Goal: Task Accomplishment & Management: Use online tool/utility

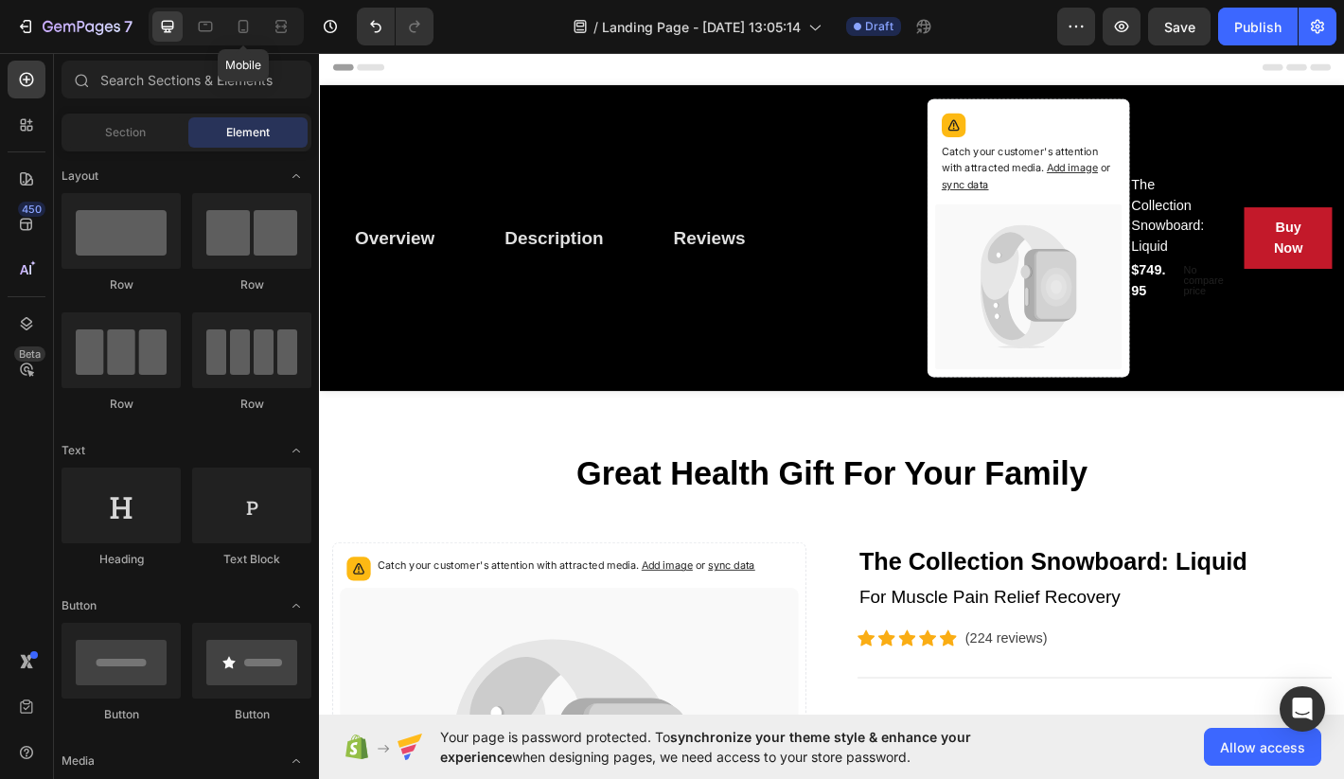
click at [259, 26] on div "Mobile" at bounding box center [226, 27] width 155 height 38
click at [256, 30] on div at bounding box center [243, 26] width 30 height 30
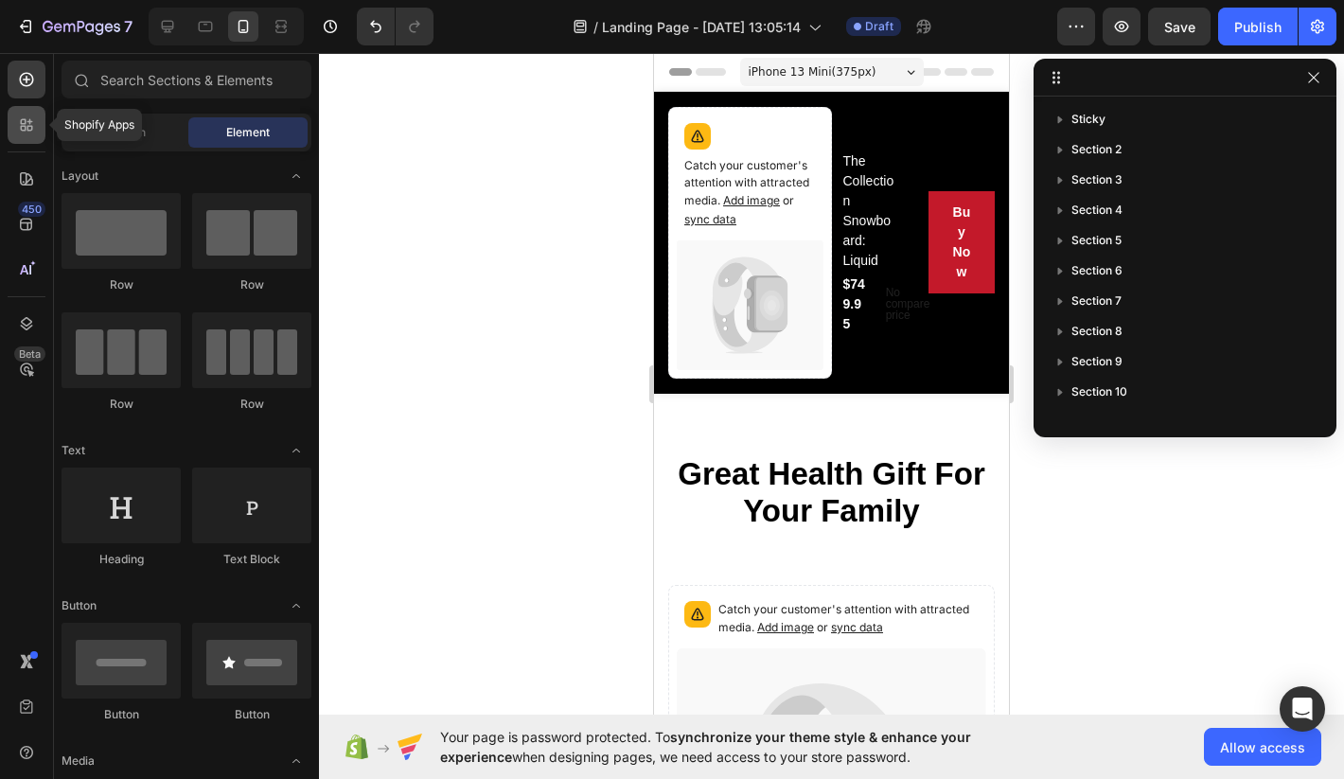
click at [24, 106] on div at bounding box center [27, 125] width 38 height 38
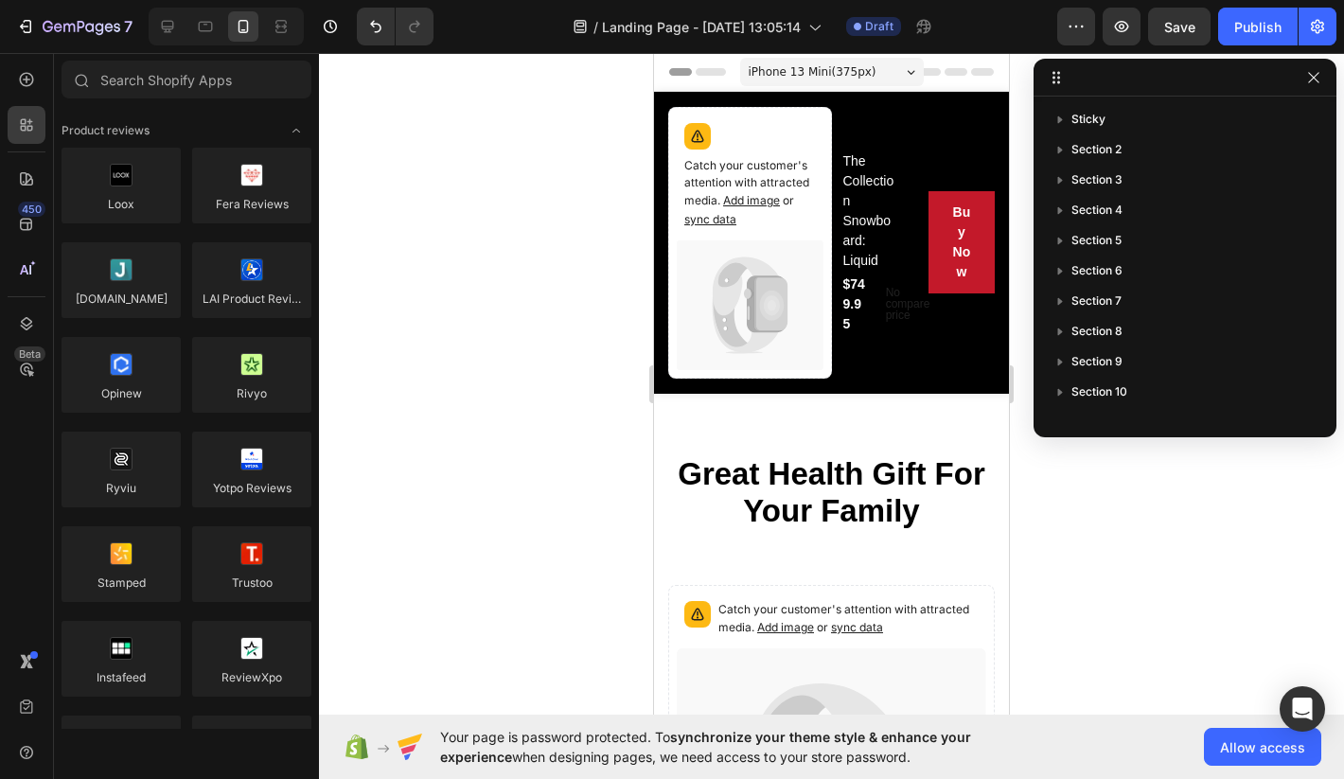
click at [27, 158] on div "450 Beta" at bounding box center [27, 352] width 38 height 582
click at [31, 183] on icon at bounding box center [26, 178] width 19 height 19
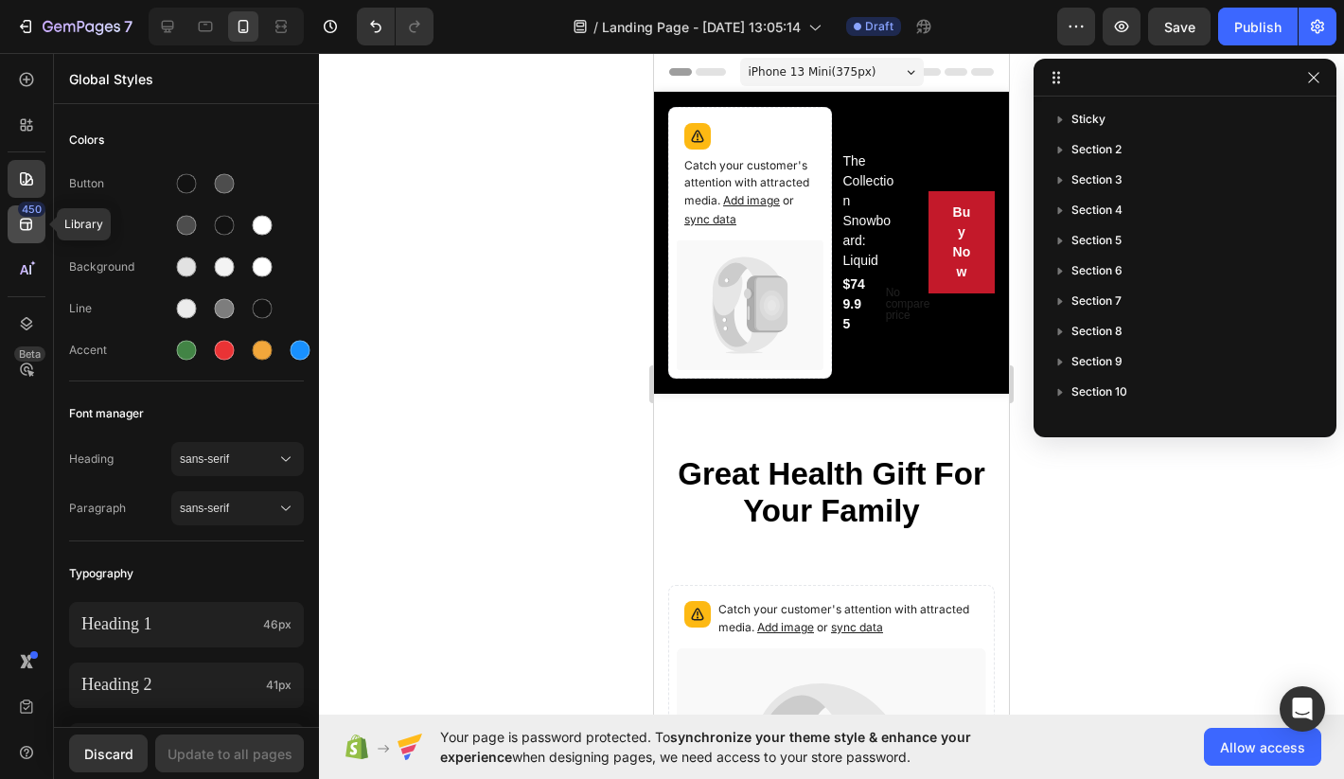
click at [26, 234] on div "450" at bounding box center [27, 224] width 38 height 38
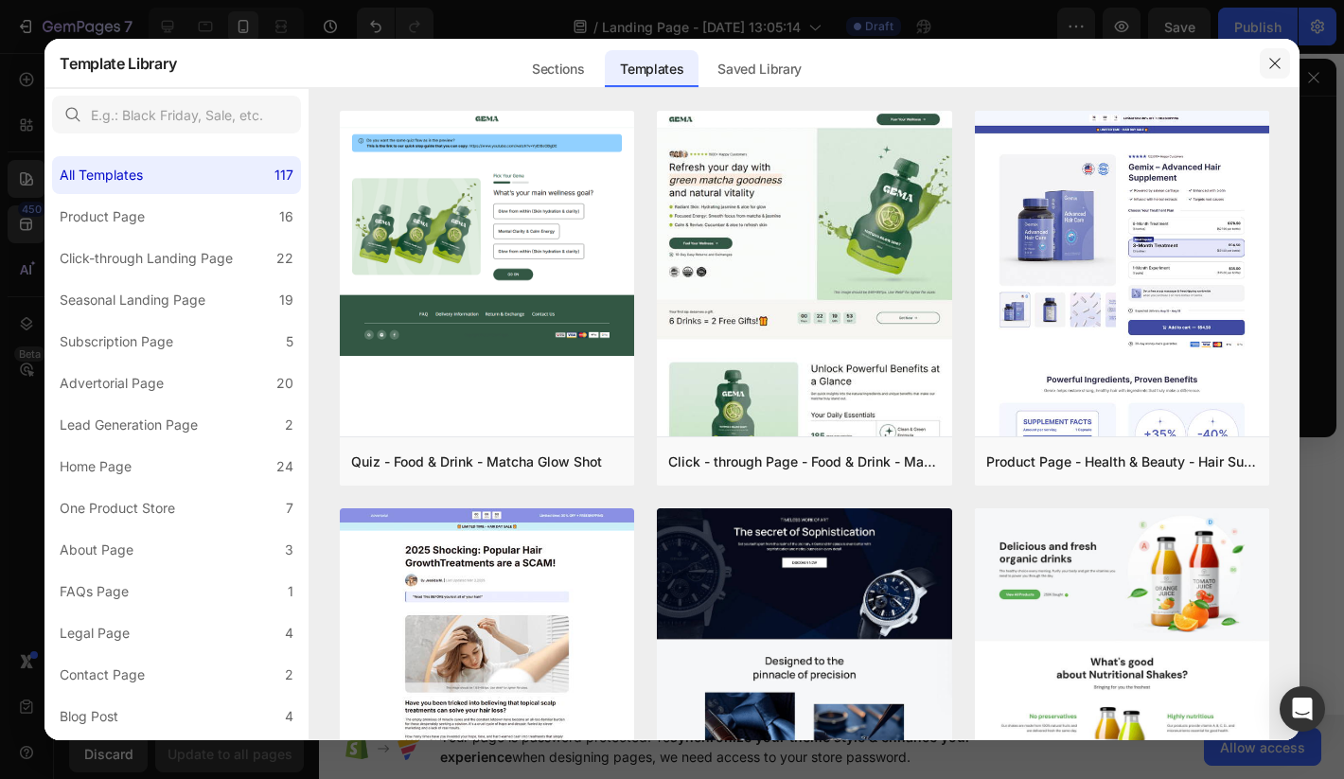
click at [1270, 63] on icon "button" at bounding box center [1275, 63] width 15 height 15
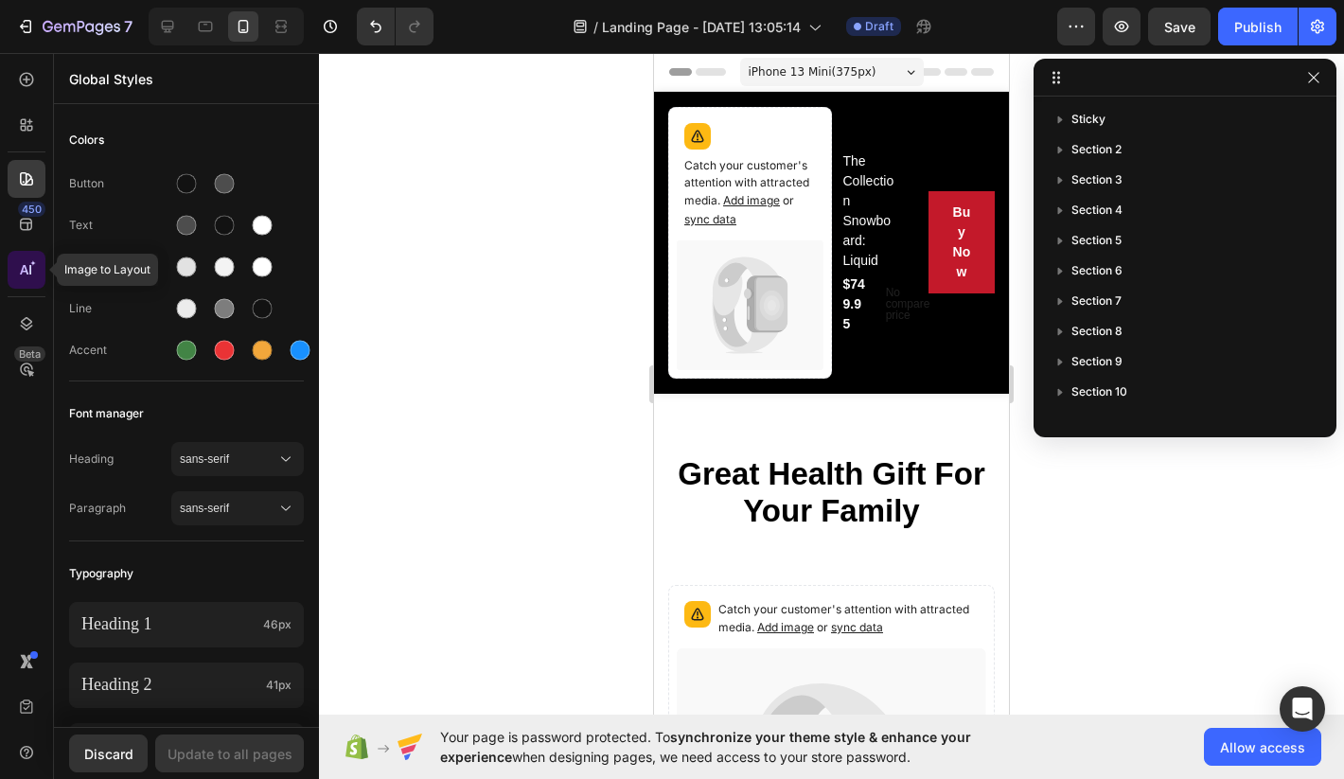
click at [24, 269] on icon at bounding box center [26, 269] width 19 height 19
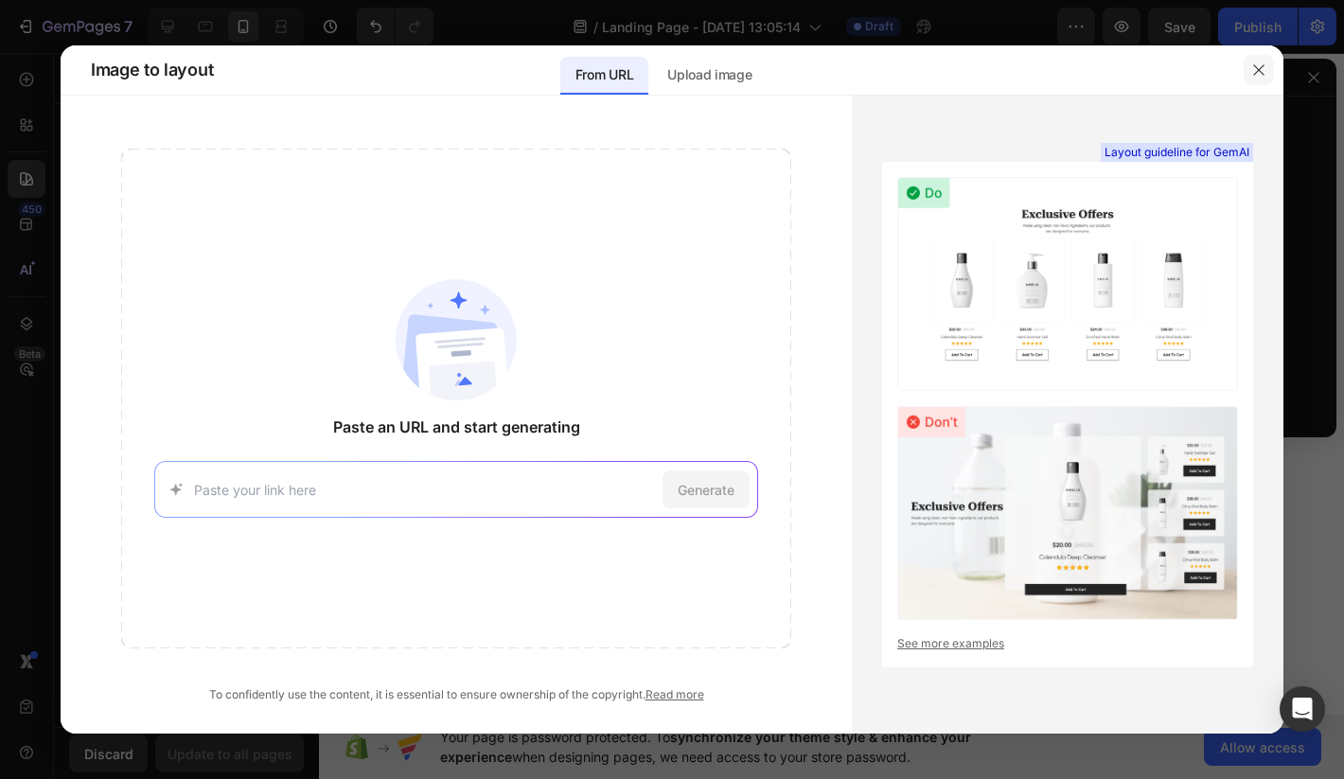
click at [1255, 64] on icon "button" at bounding box center [1259, 69] width 15 height 15
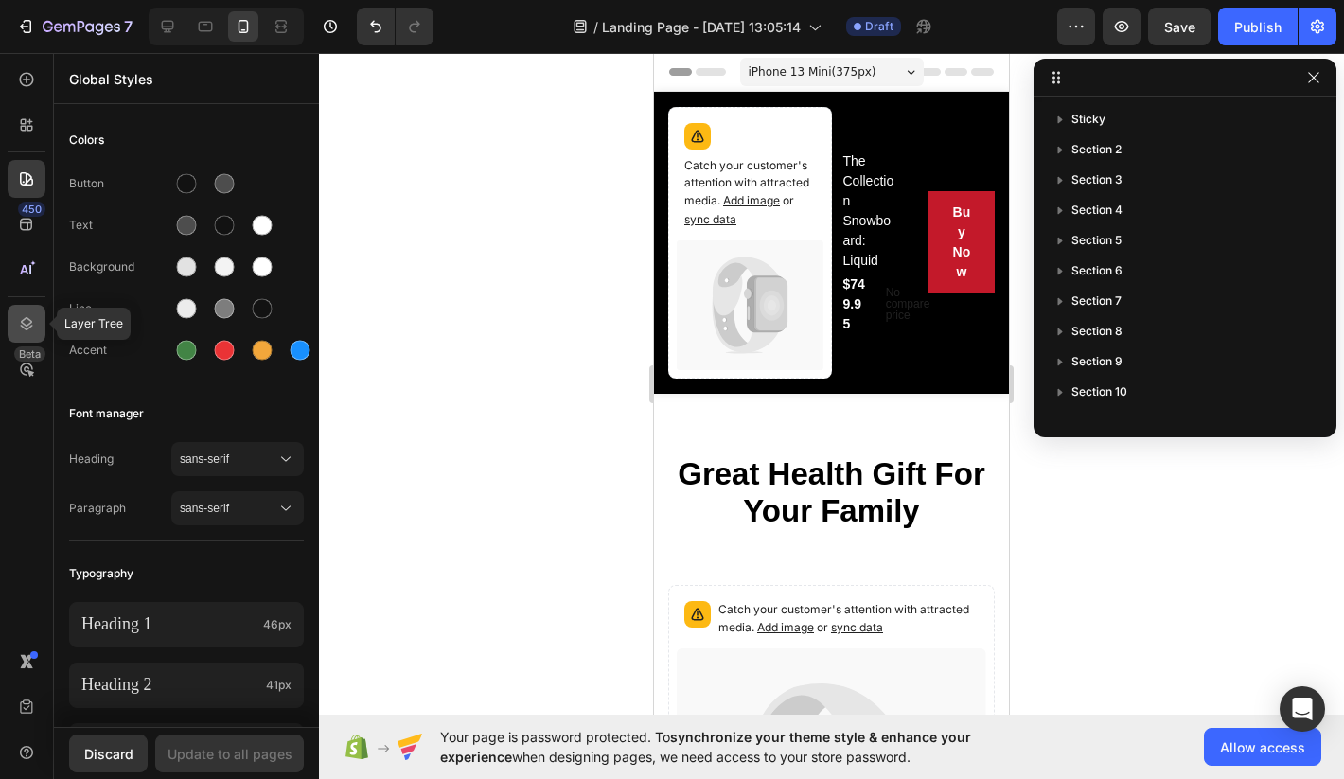
click at [27, 322] on icon at bounding box center [26, 323] width 19 height 19
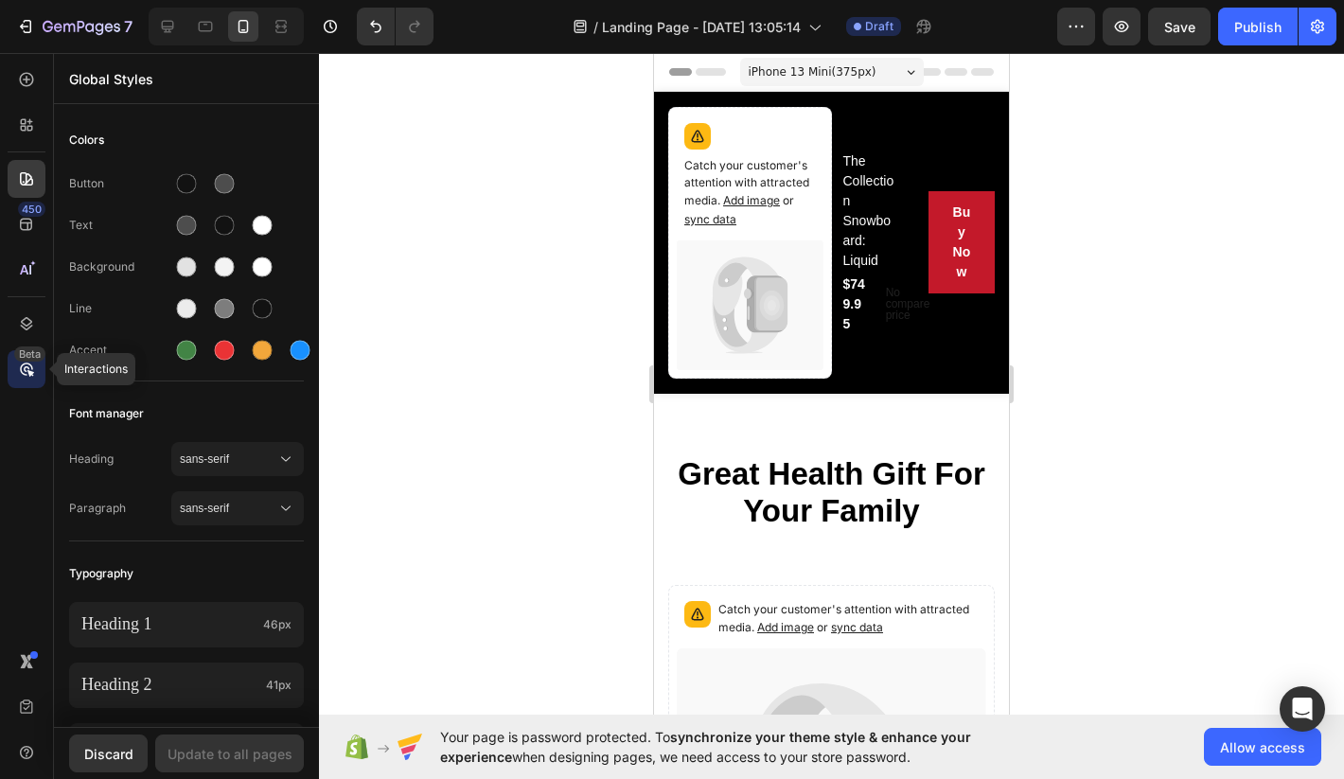
click at [26, 356] on div "Beta" at bounding box center [29, 354] width 31 height 15
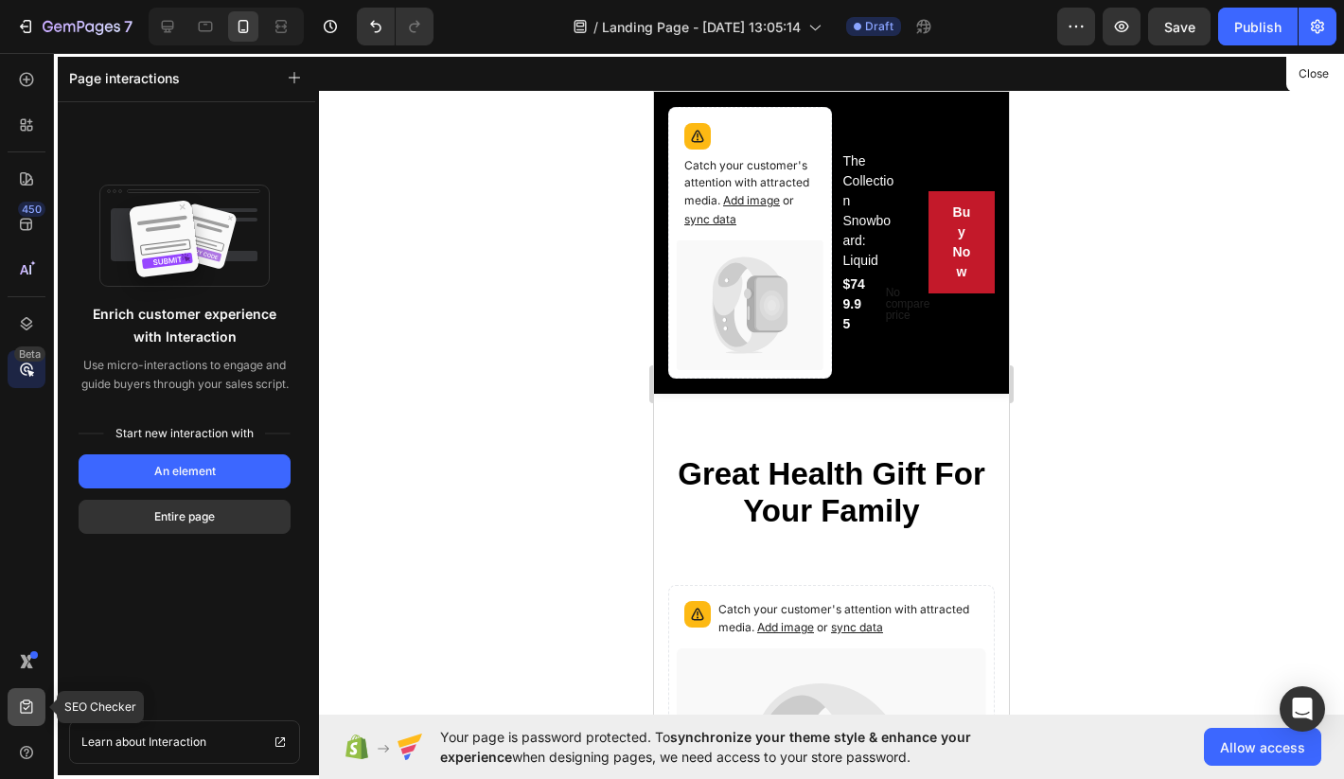
click at [22, 689] on div at bounding box center [27, 707] width 38 height 38
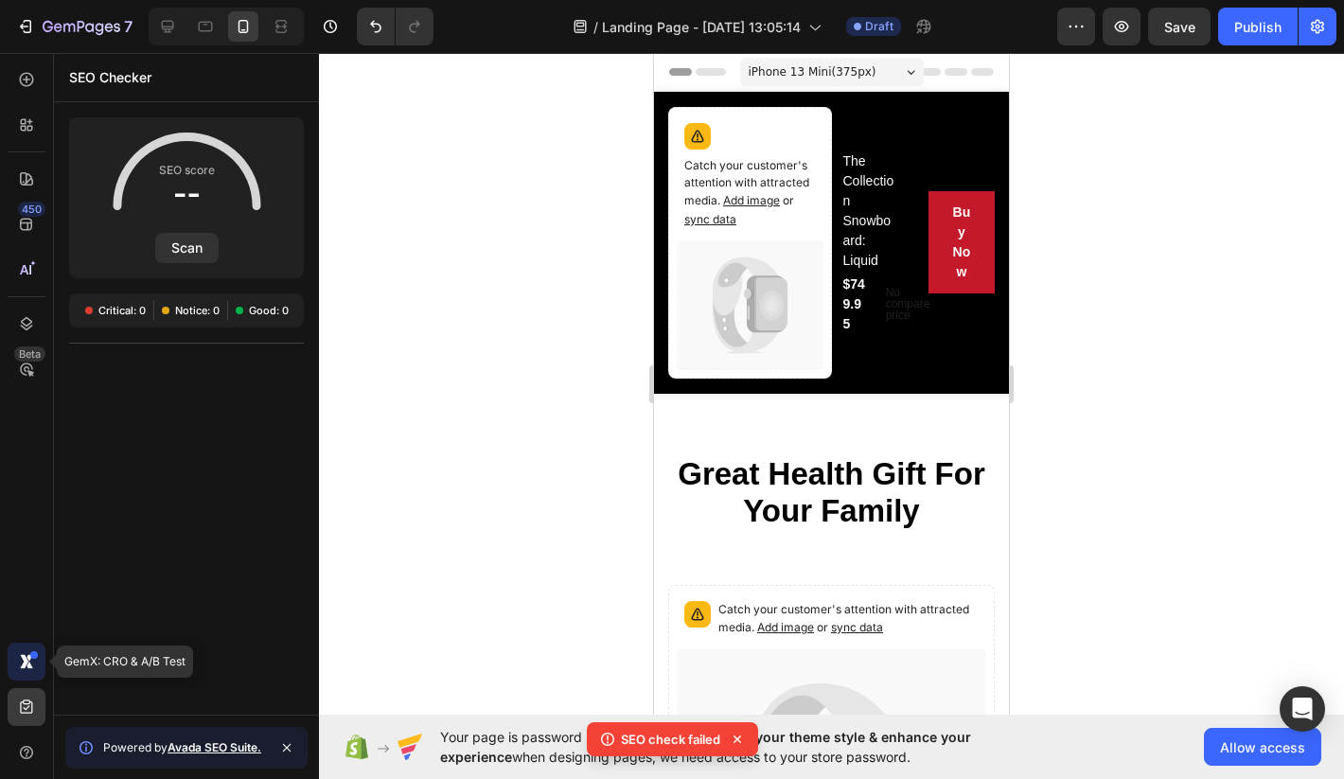
click at [26, 667] on icon at bounding box center [26, 661] width 19 height 19
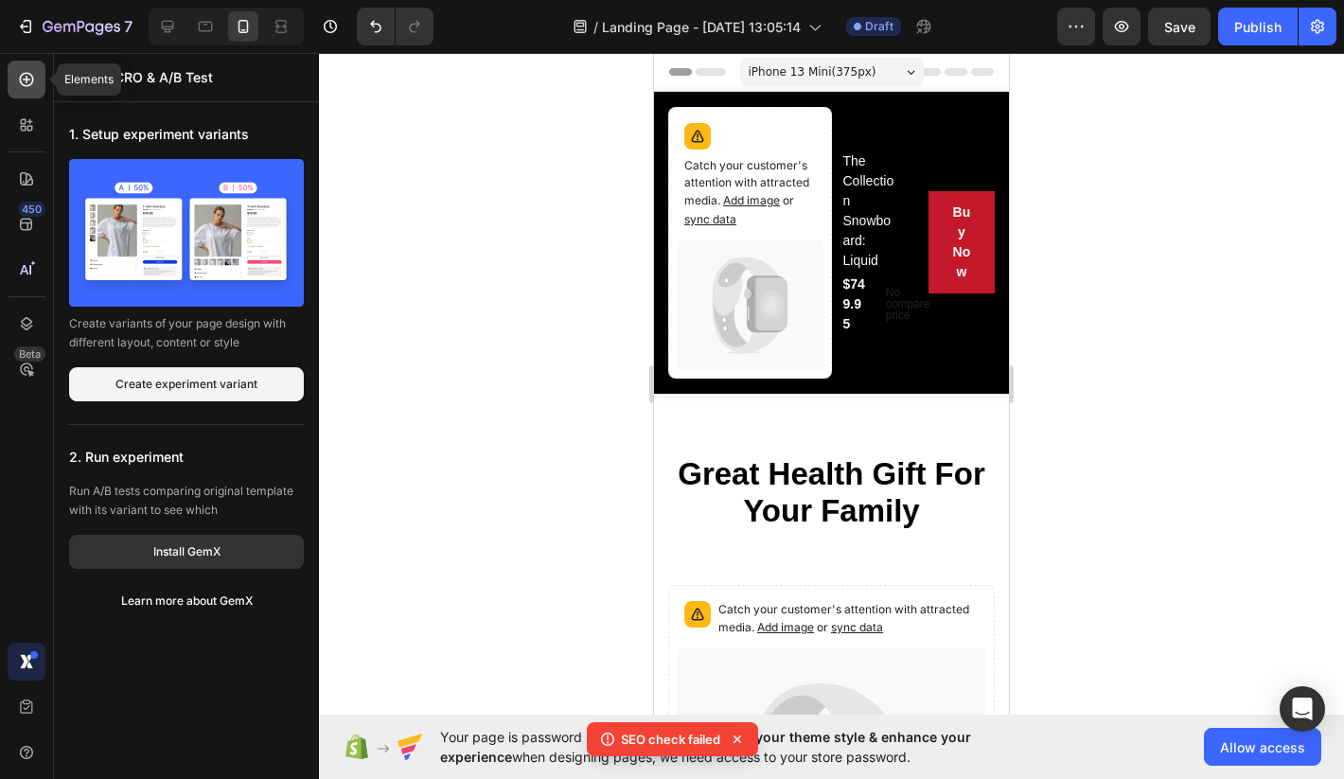
click at [38, 80] on div at bounding box center [27, 80] width 38 height 38
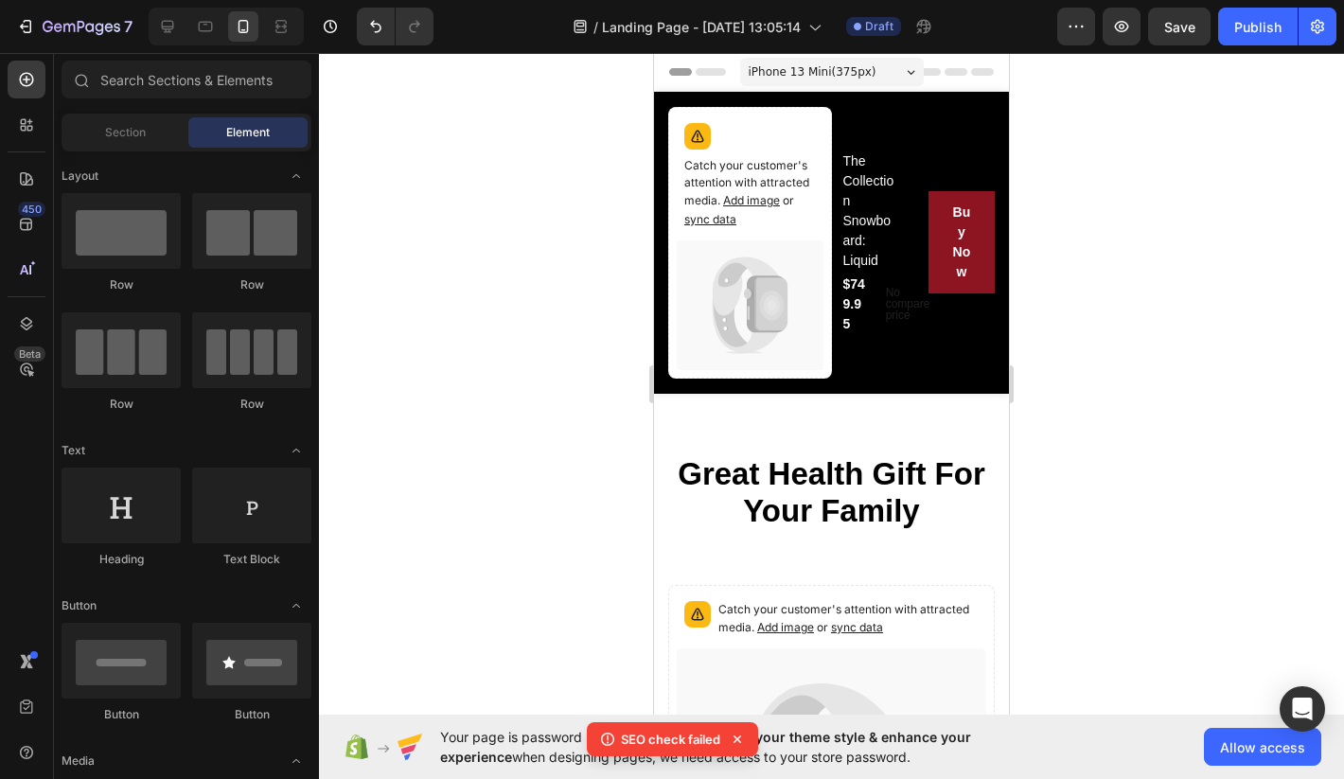
click at [929, 197] on button "Buy Now" at bounding box center [962, 242] width 66 height 102
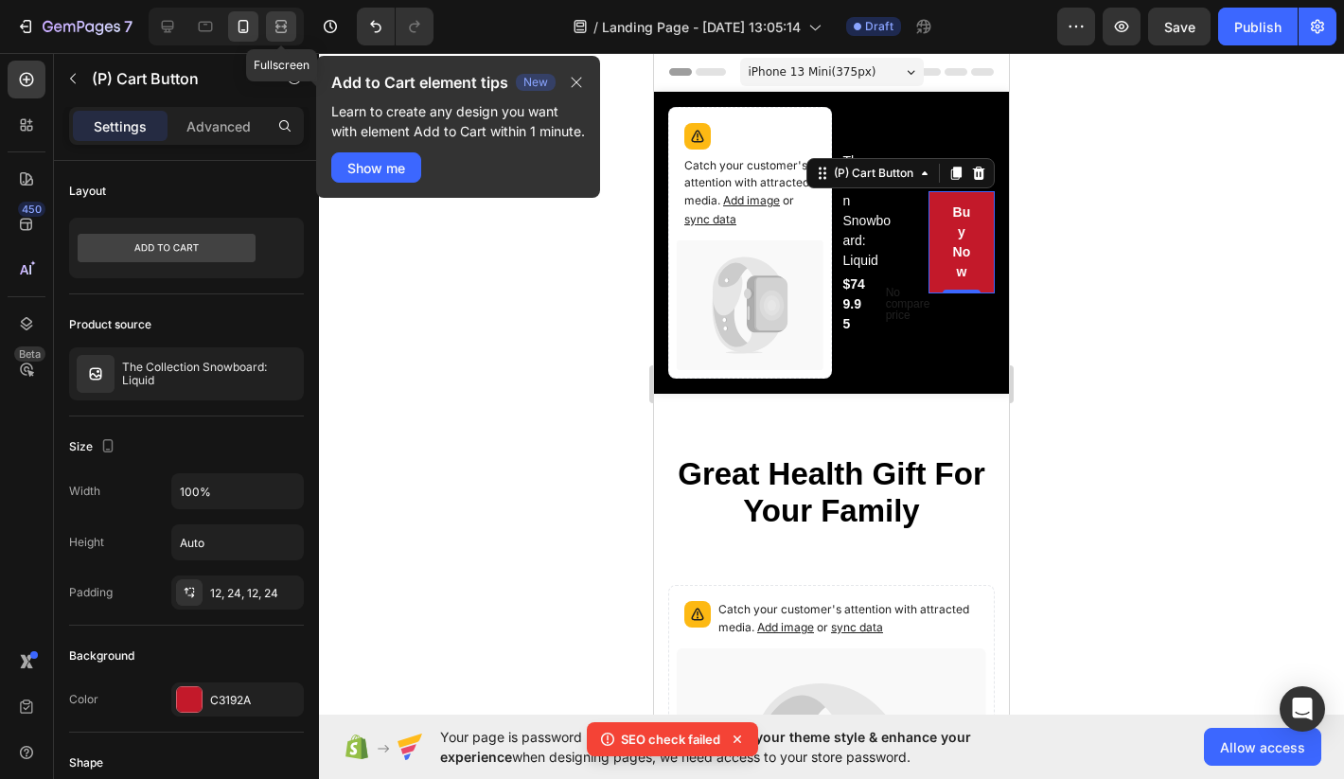
click at [282, 31] on icon at bounding box center [281, 26] width 19 height 19
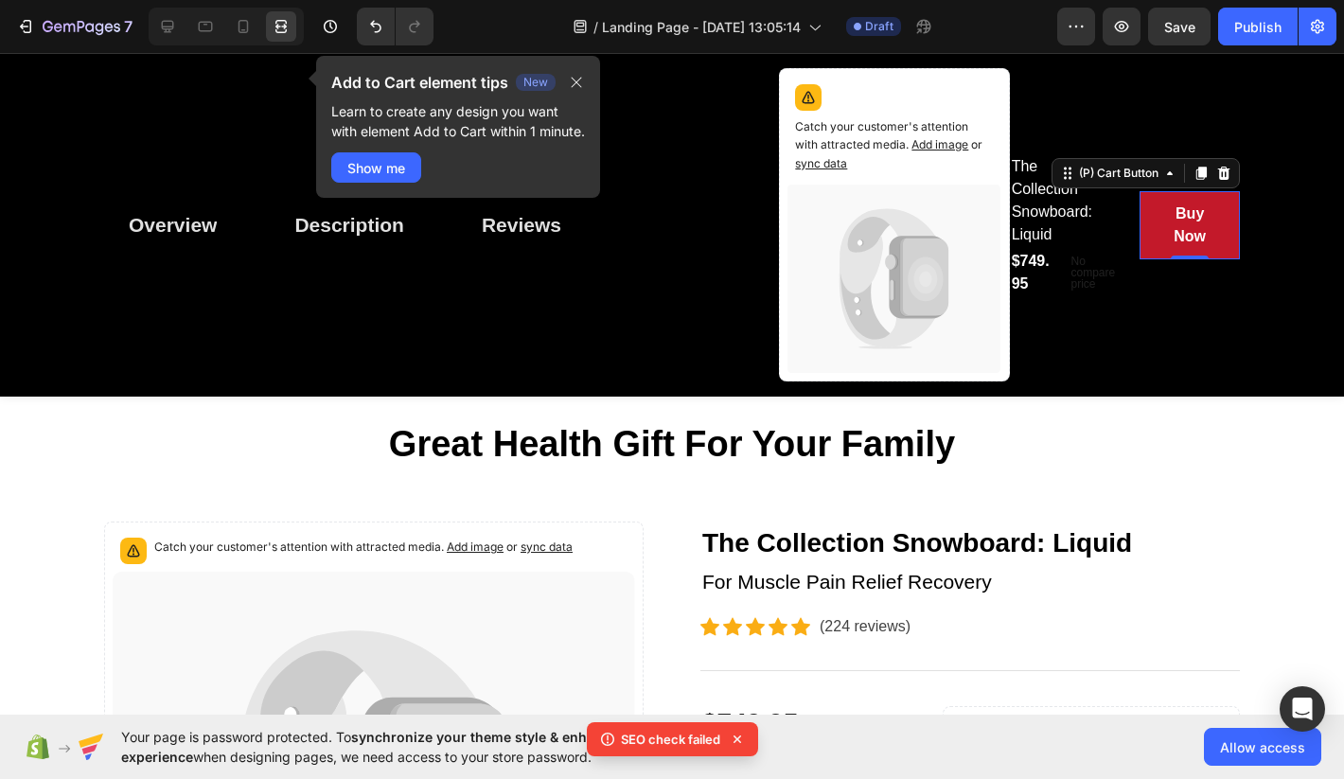
scroll to position [111, 0]
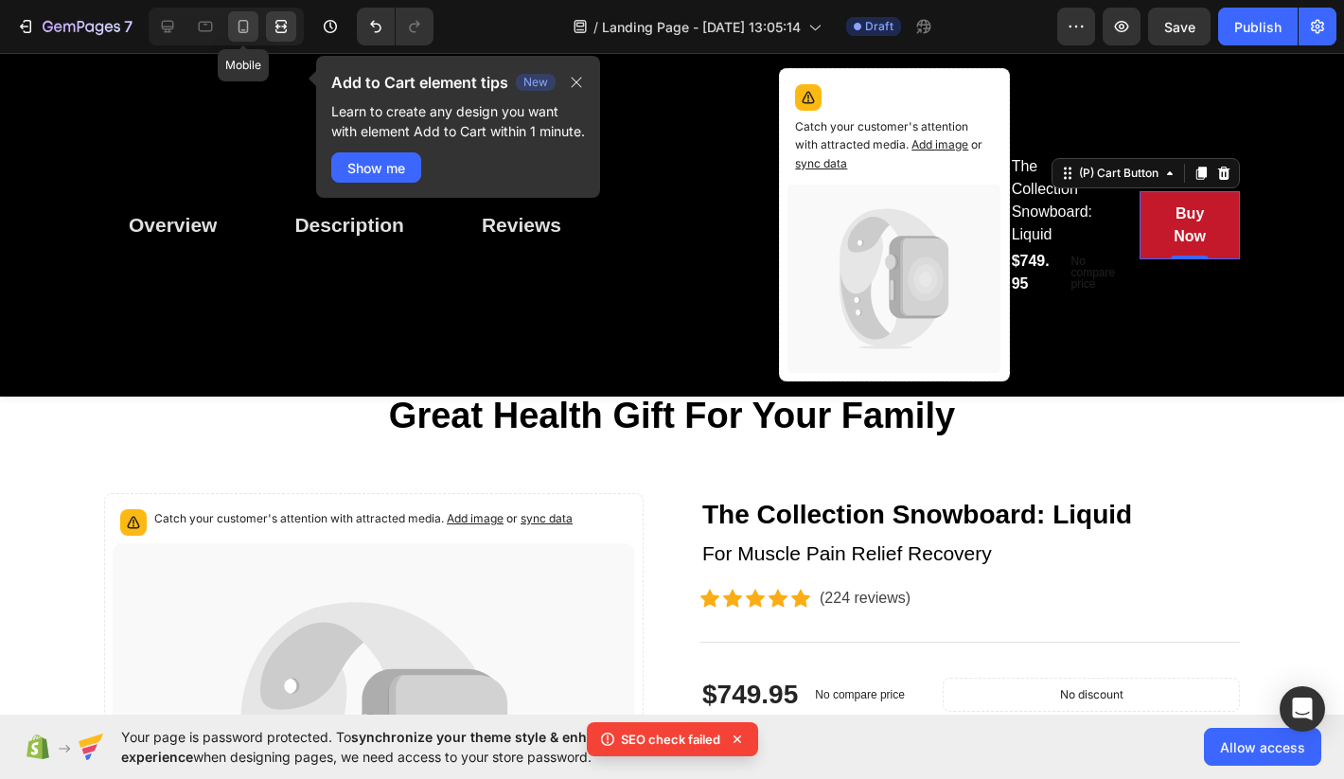
click at [252, 26] on icon at bounding box center [243, 26] width 19 height 19
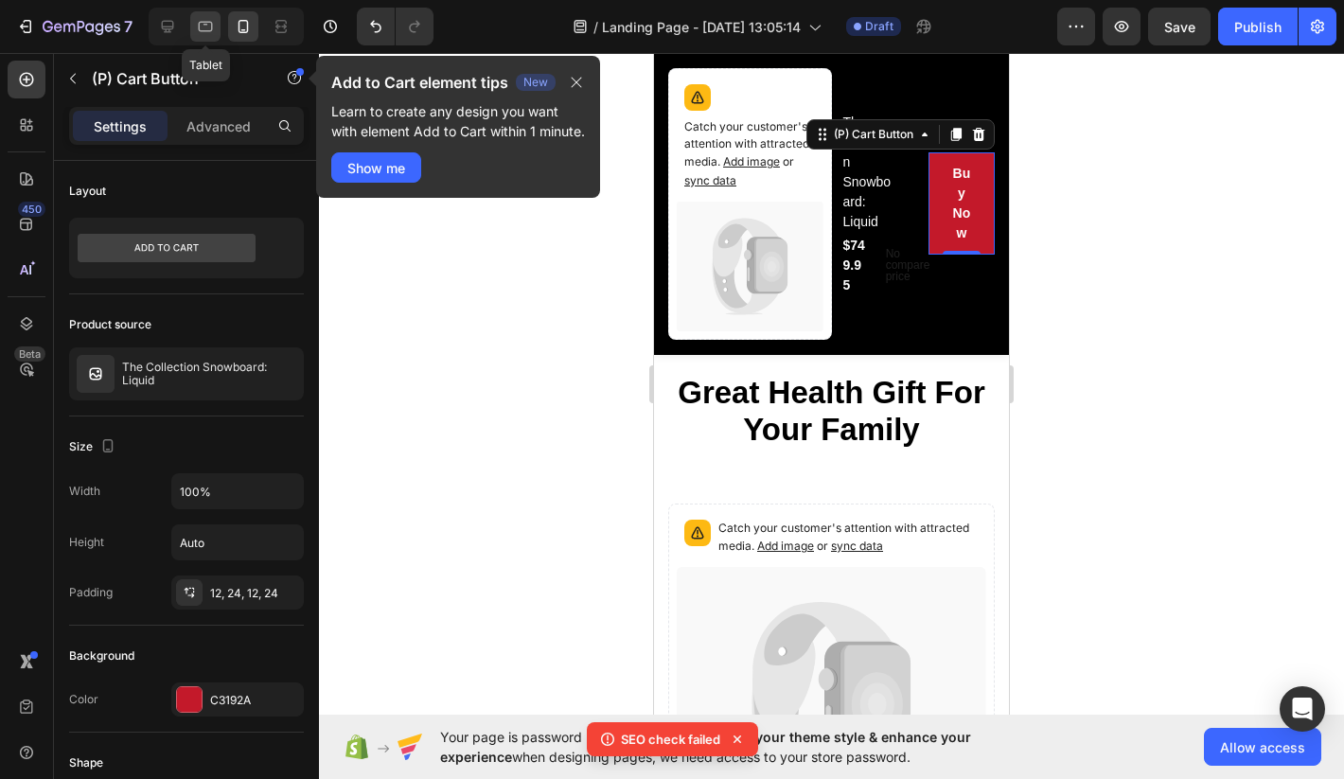
click at [217, 34] on div at bounding box center [205, 26] width 30 height 30
type input "16"
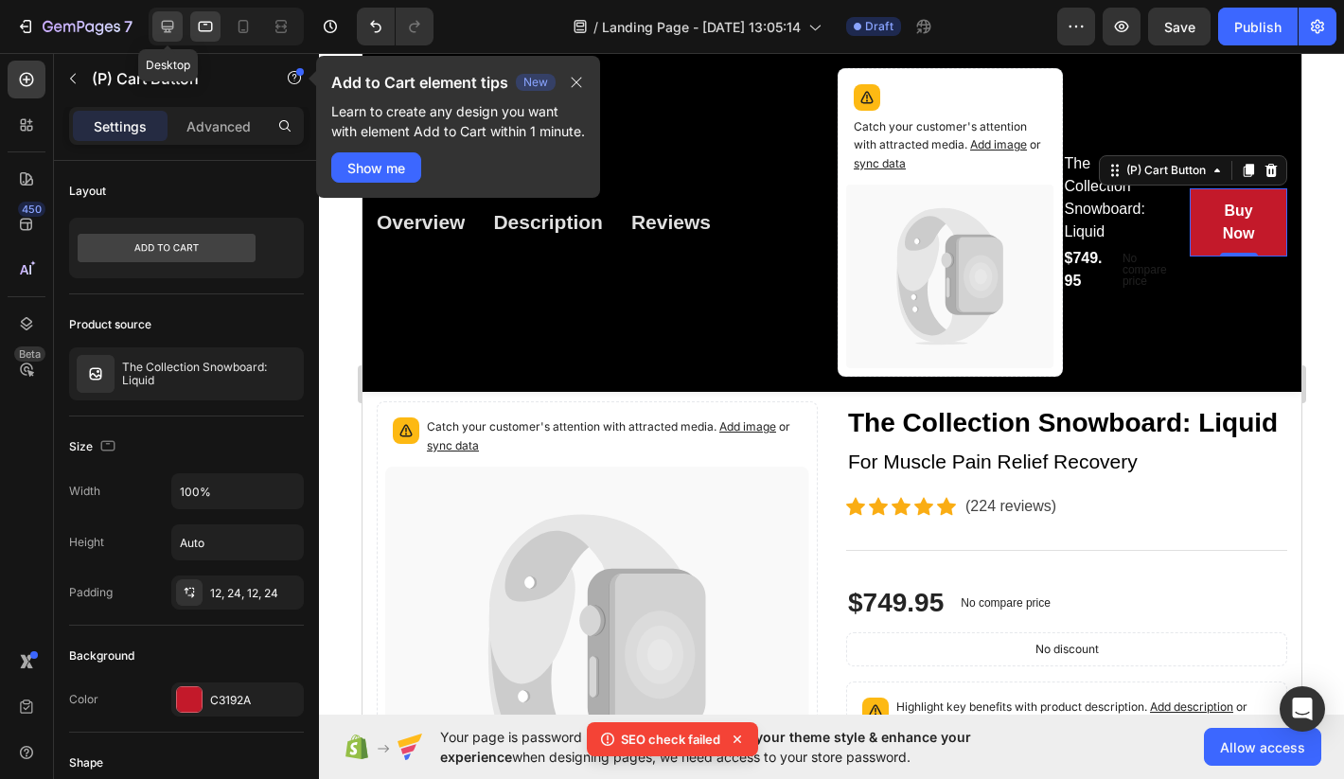
click at [177, 29] on div at bounding box center [167, 26] width 30 height 30
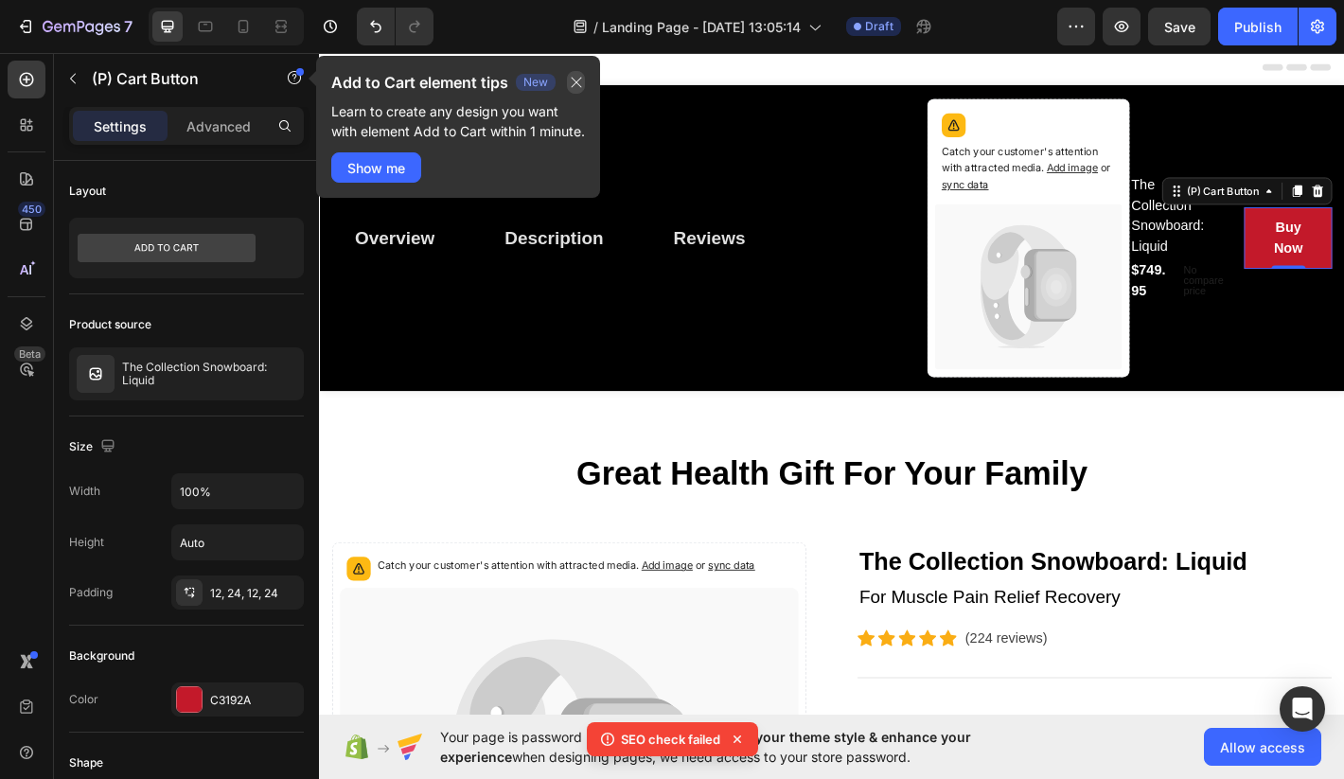
click at [569, 76] on icon "button" at bounding box center [576, 82] width 15 height 15
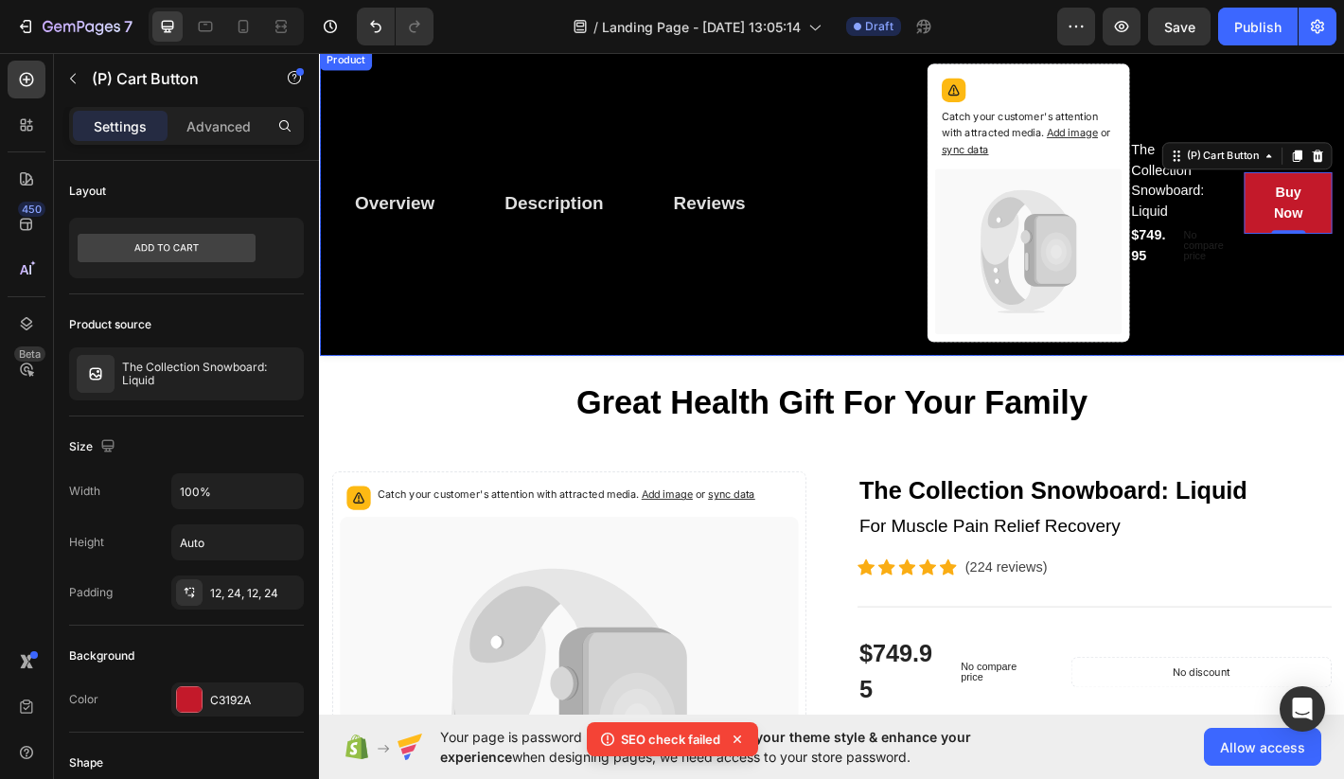
scroll to position [166, 0]
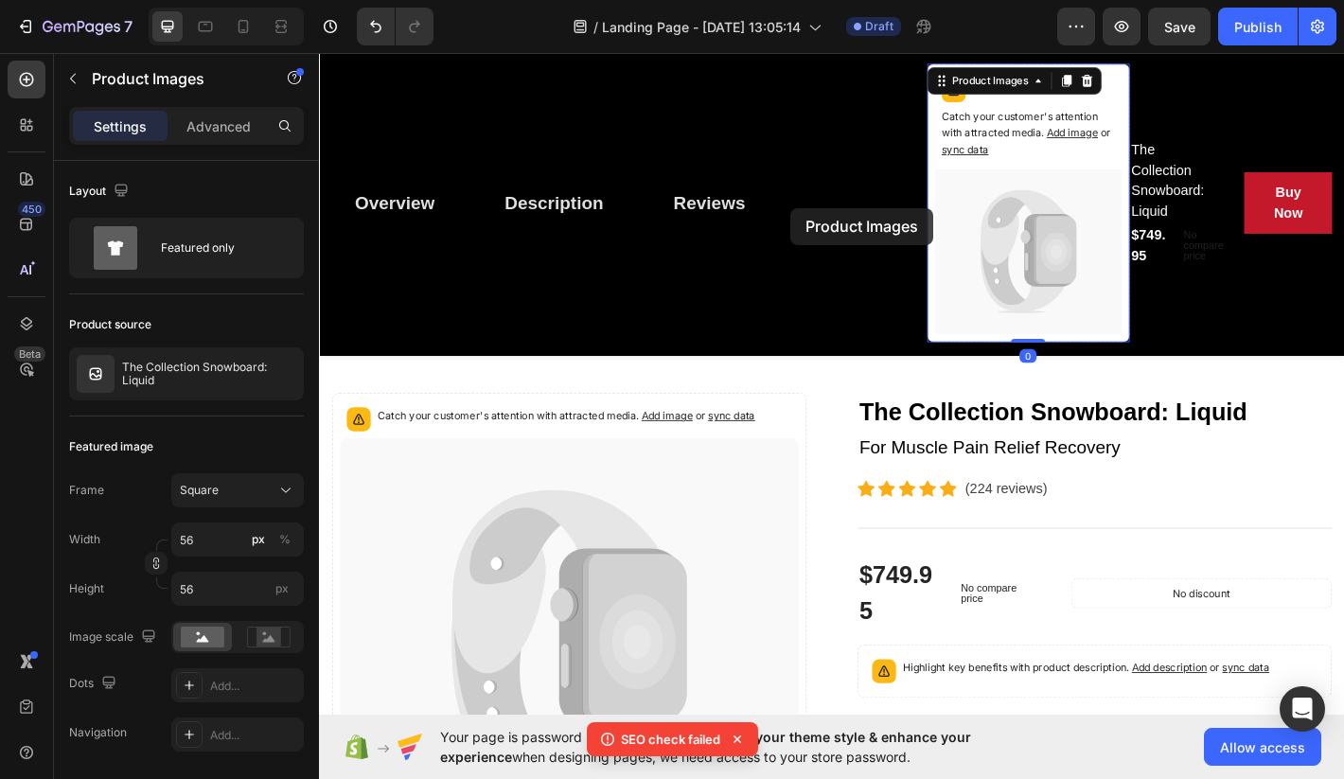
drag, startPoint x: 1081, startPoint y: 215, endPoint x: 842, endPoint y: 224, distance: 239.7
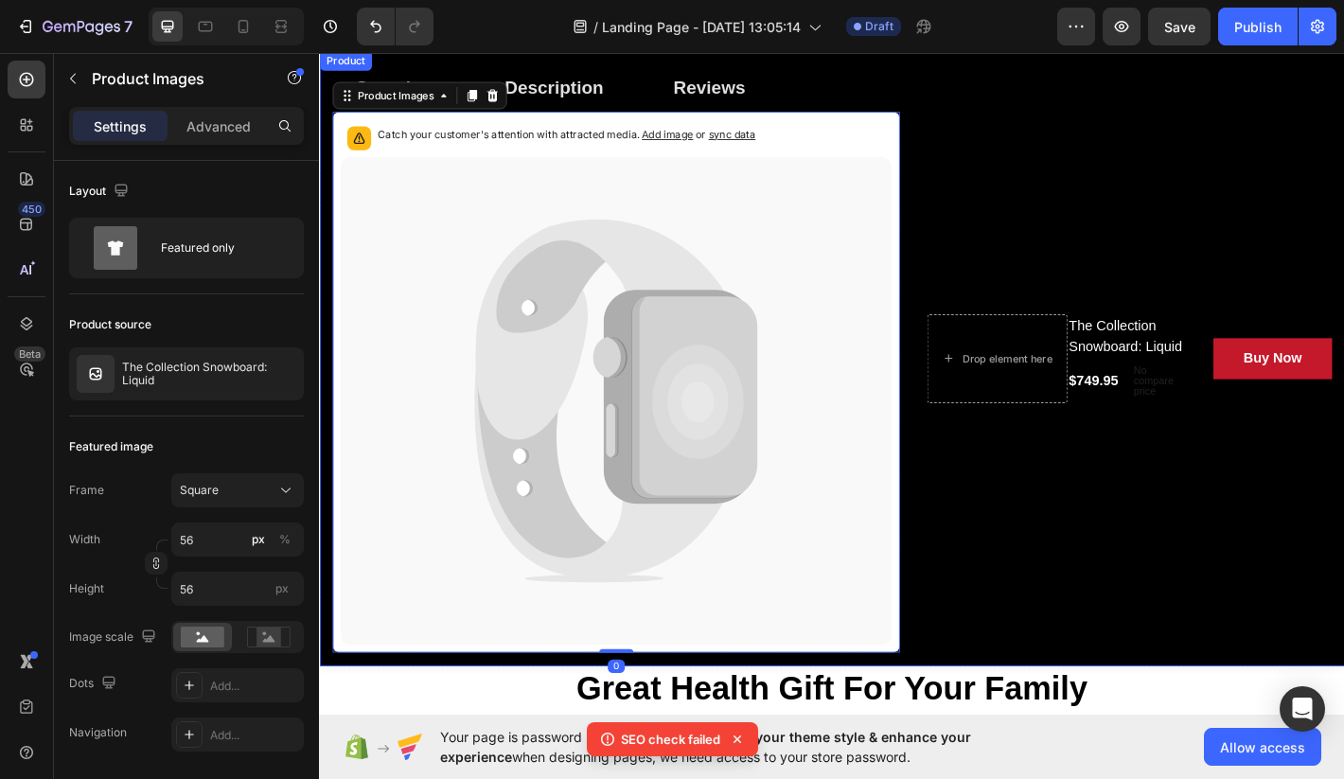
scroll to position [0, 0]
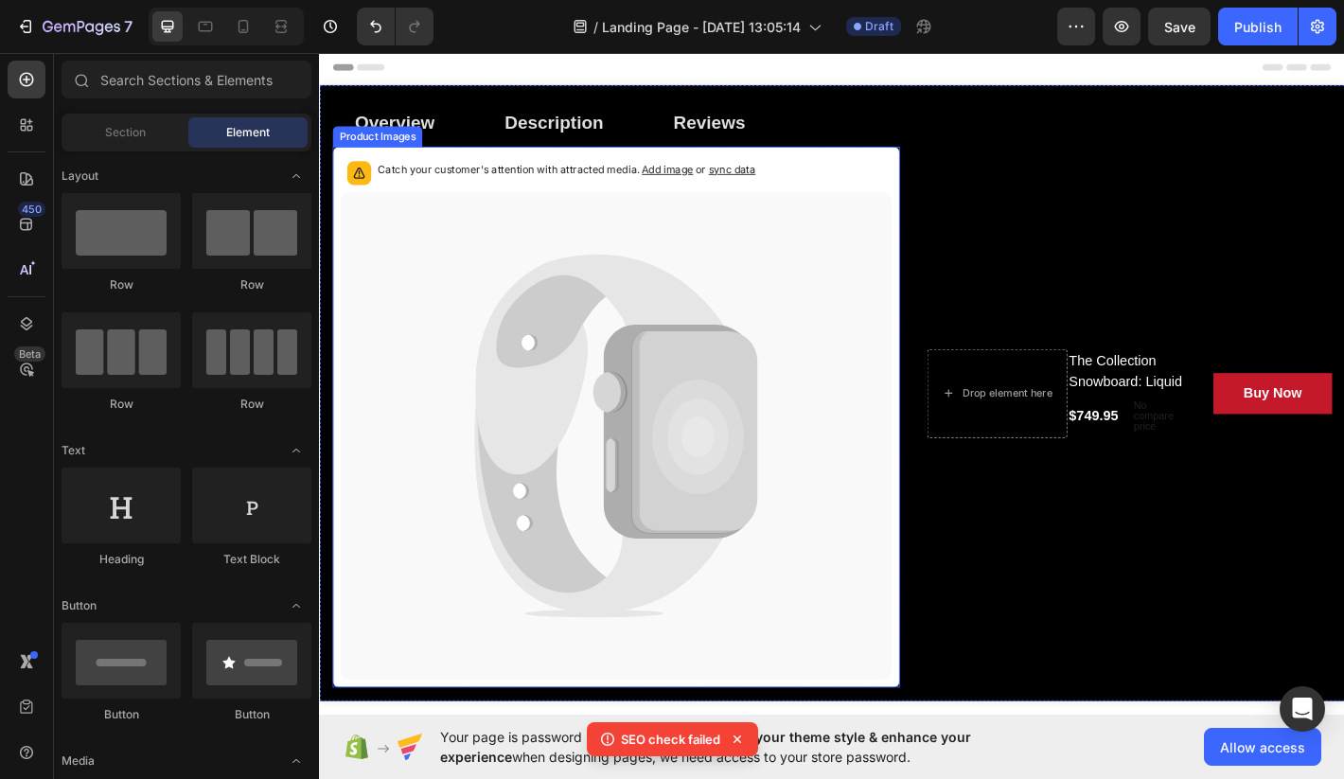
click at [631, 175] on p "Catch your customer's attention with attracted media. Add image or sync data" at bounding box center [592, 181] width 418 height 19
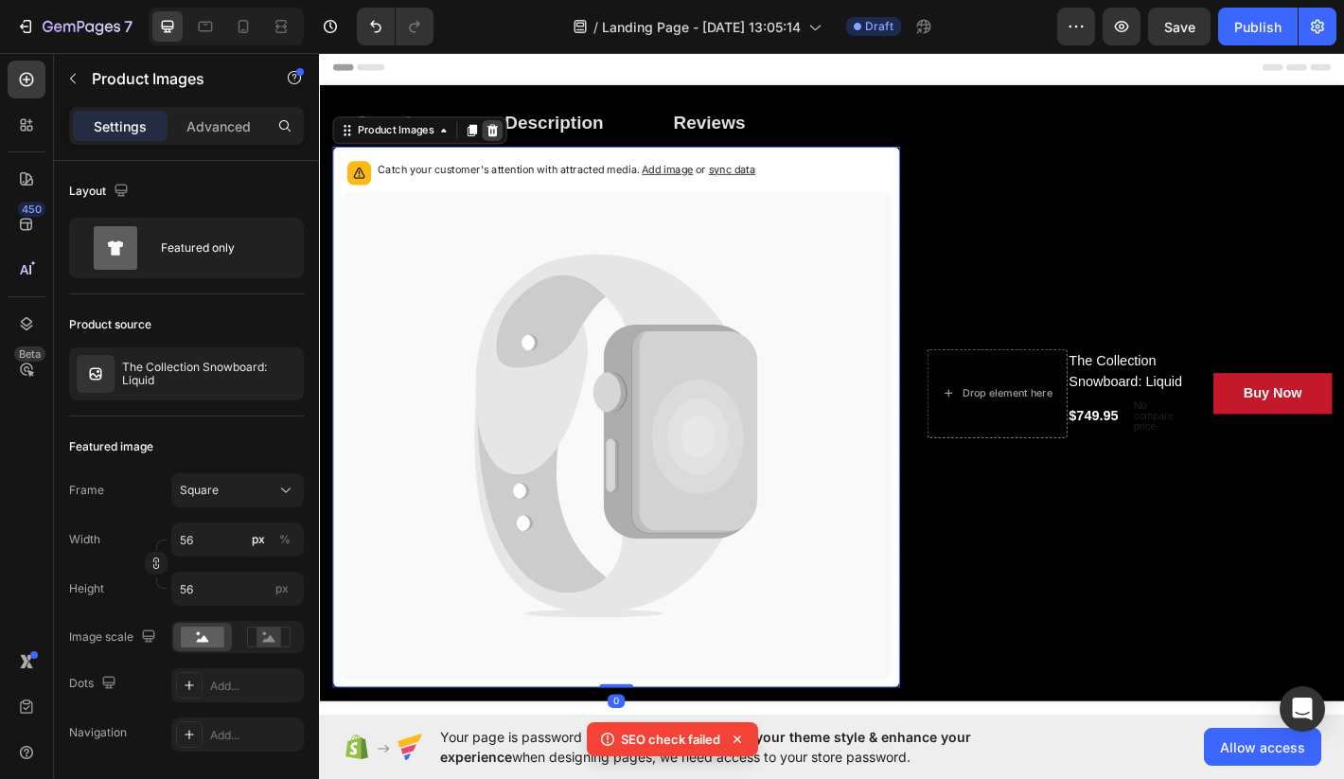
click at [518, 147] on div at bounding box center [510, 138] width 23 height 23
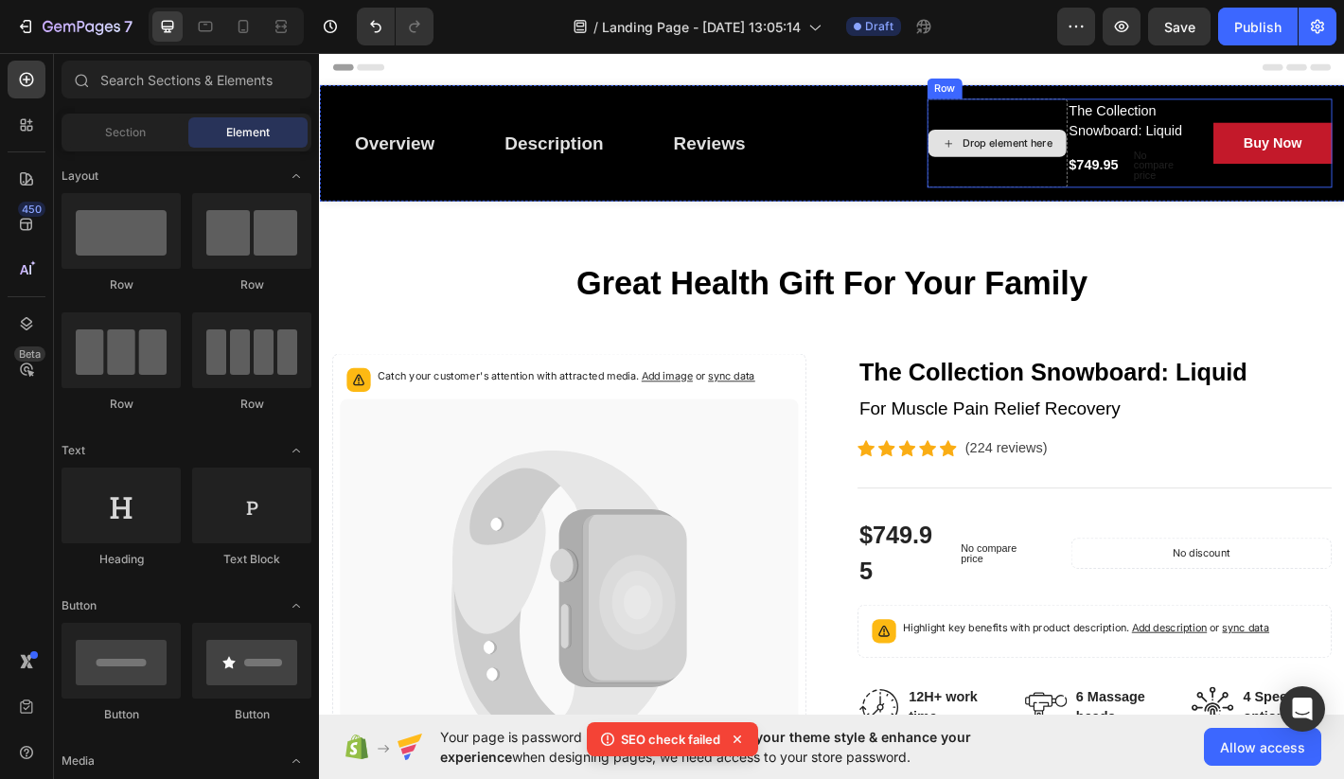
click at [1135, 158] on div "Drop element here" at bounding box center [1069, 152] width 153 height 30
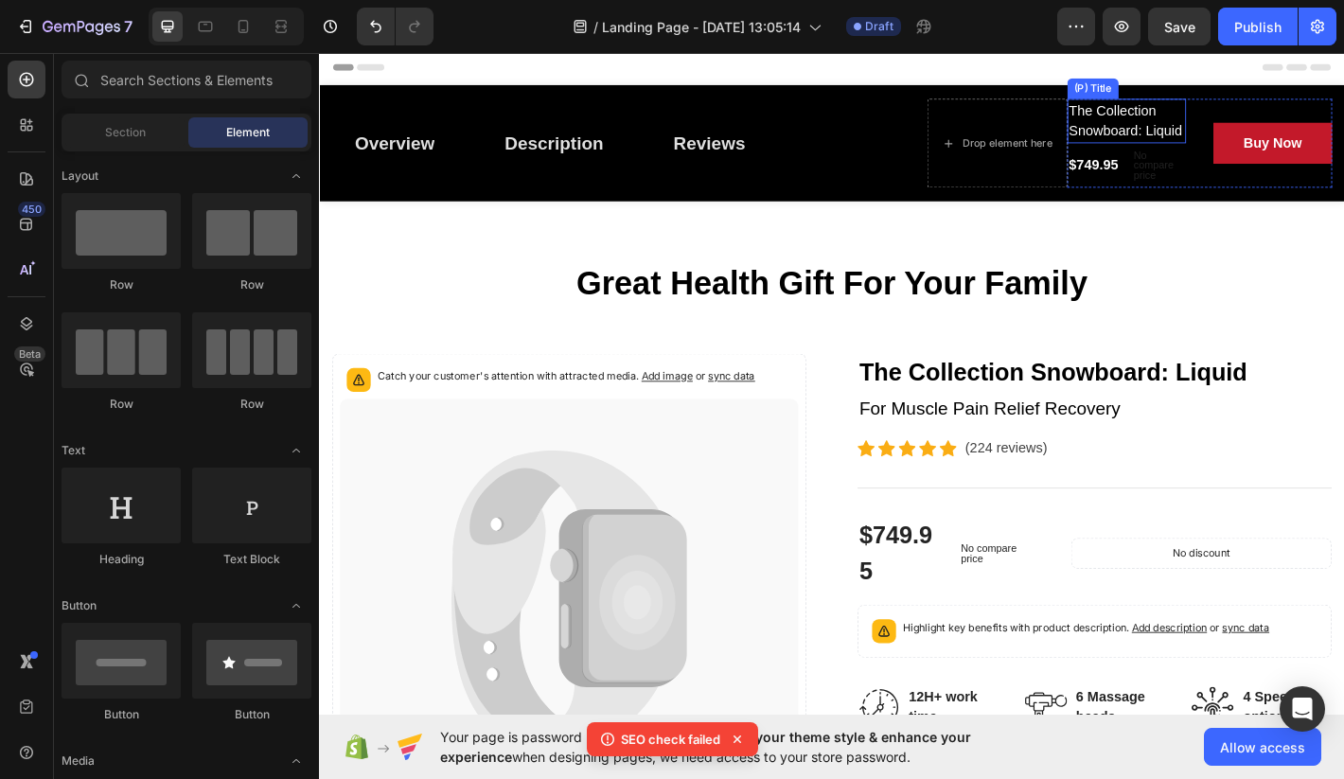
click at [1181, 136] on div "The Collection Snowboard: Liquid (P) Title" at bounding box center [1214, 127] width 132 height 49
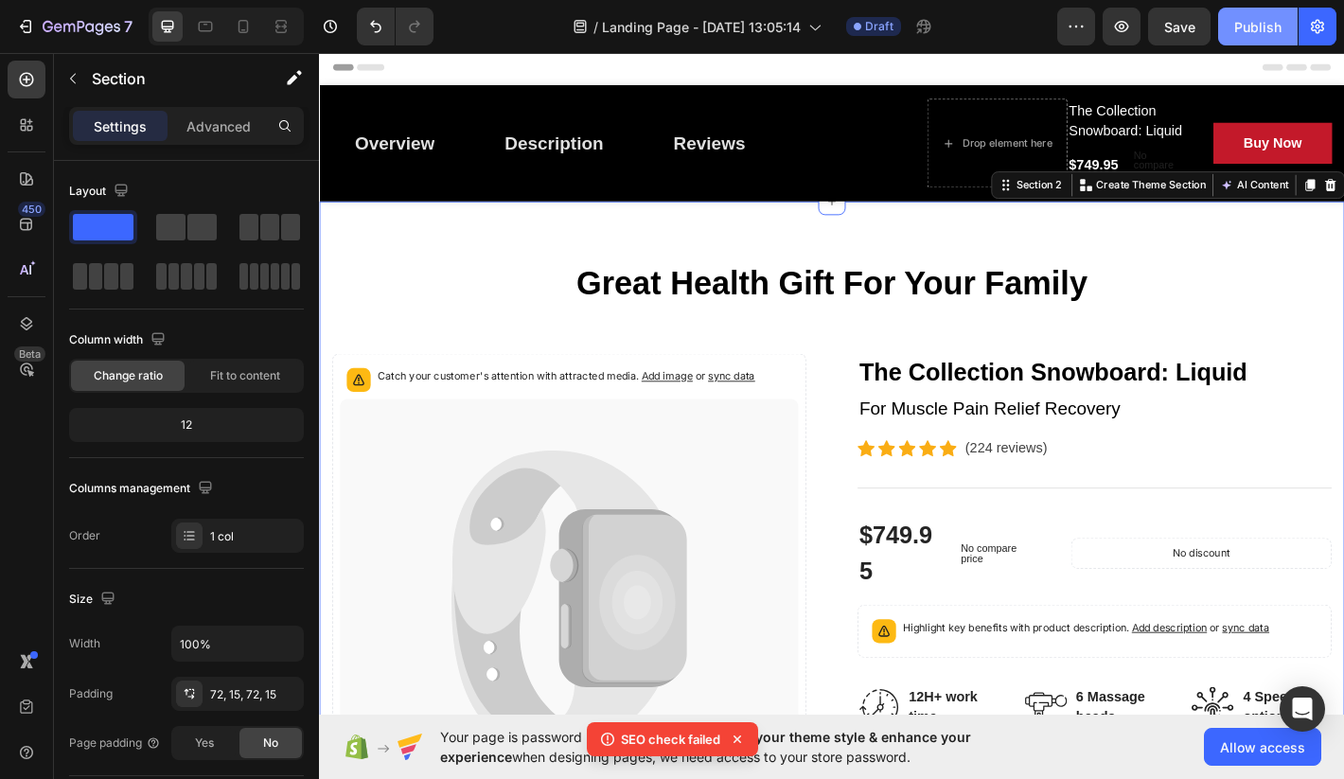
click at [1260, 35] on div "Publish" at bounding box center [1258, 27] width 47 height 20
click at [1309, 26] on icon "button" at bounding box center [1318, 26] width 19 height 19
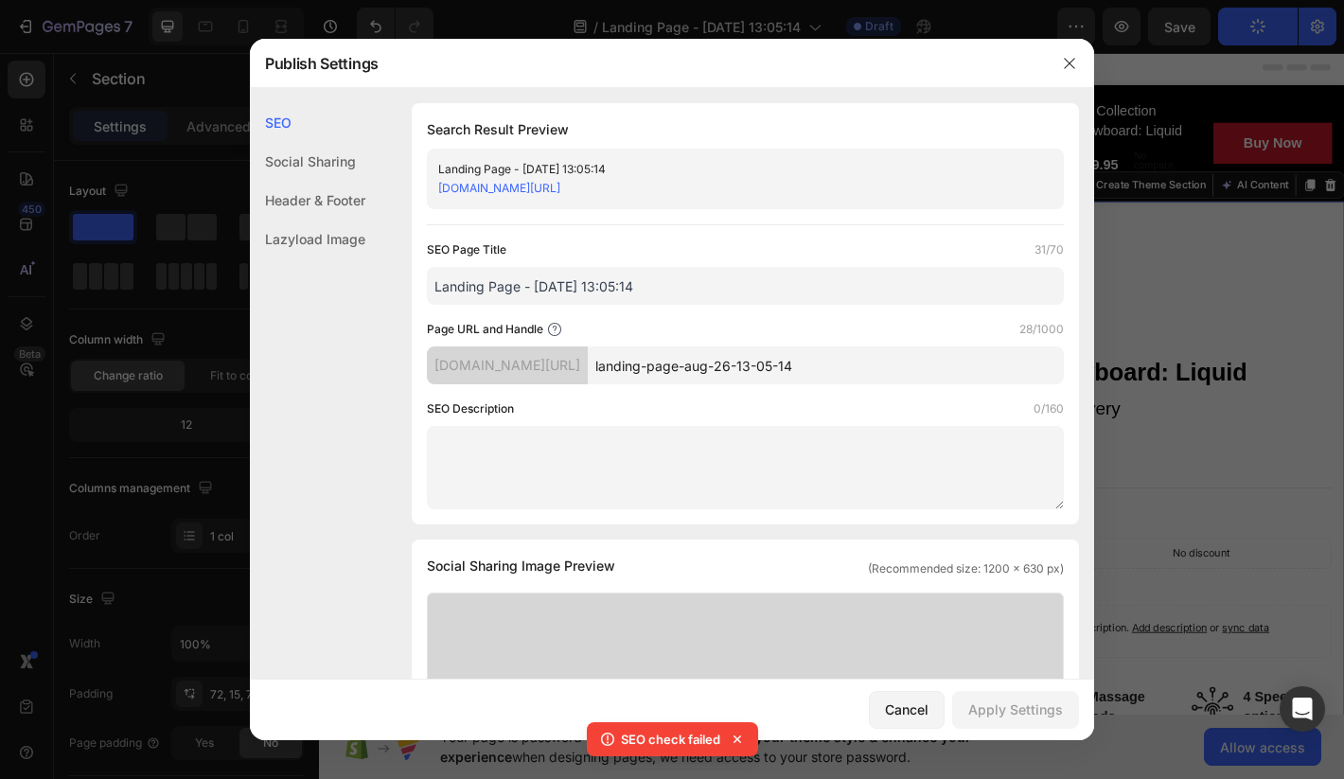
click at [1051, 92] on div "SEO Social Sharing Header & Footer Lazyload Image SEO Search Result Preview Lan…" at bounding box center [672, 384] width 845 height 592
click at [1064, 68] on icon "button" at bounding box center [1069, 63] width 15 height 15
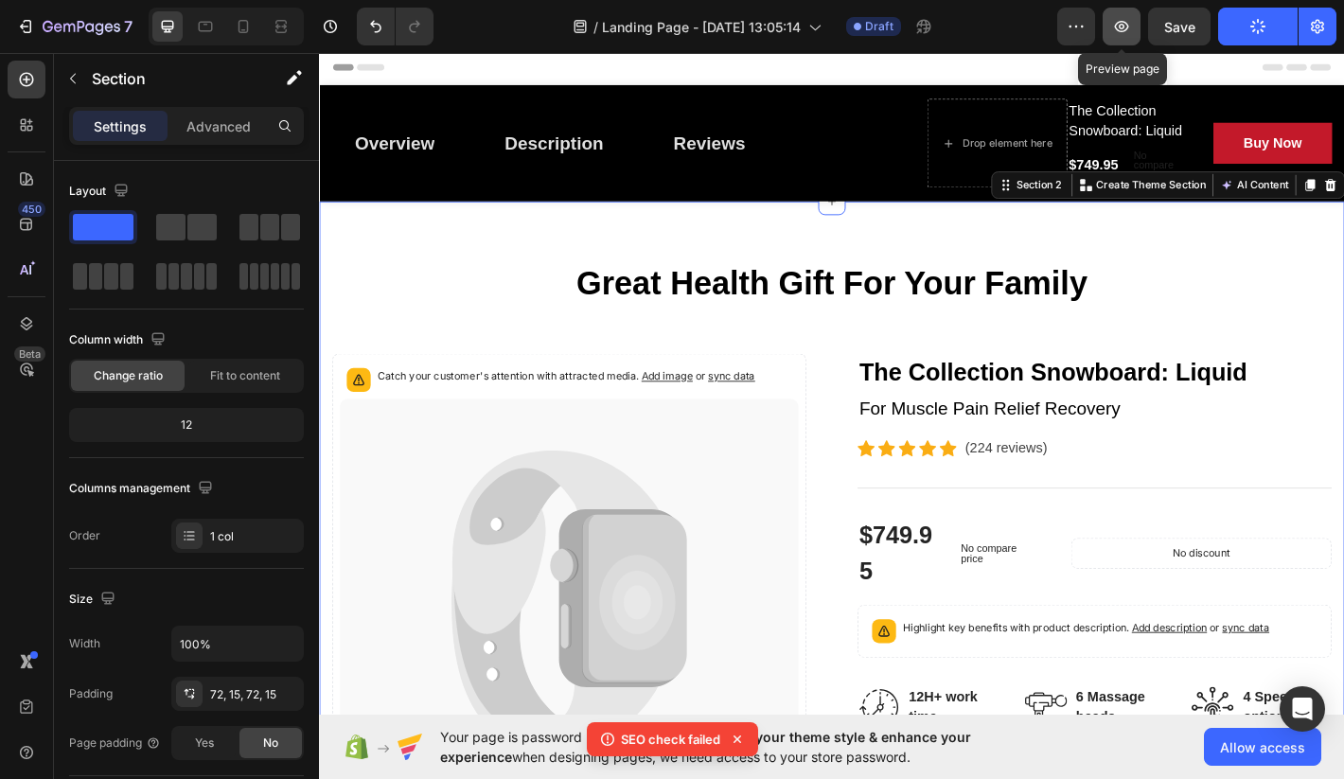
click at [1113, 25] on icon "button" at bounding box center [1122, 26] width 19 height 19
click at [1277, 27] on button "Publish" at bounding box center [1259, 27] width 80 height 38
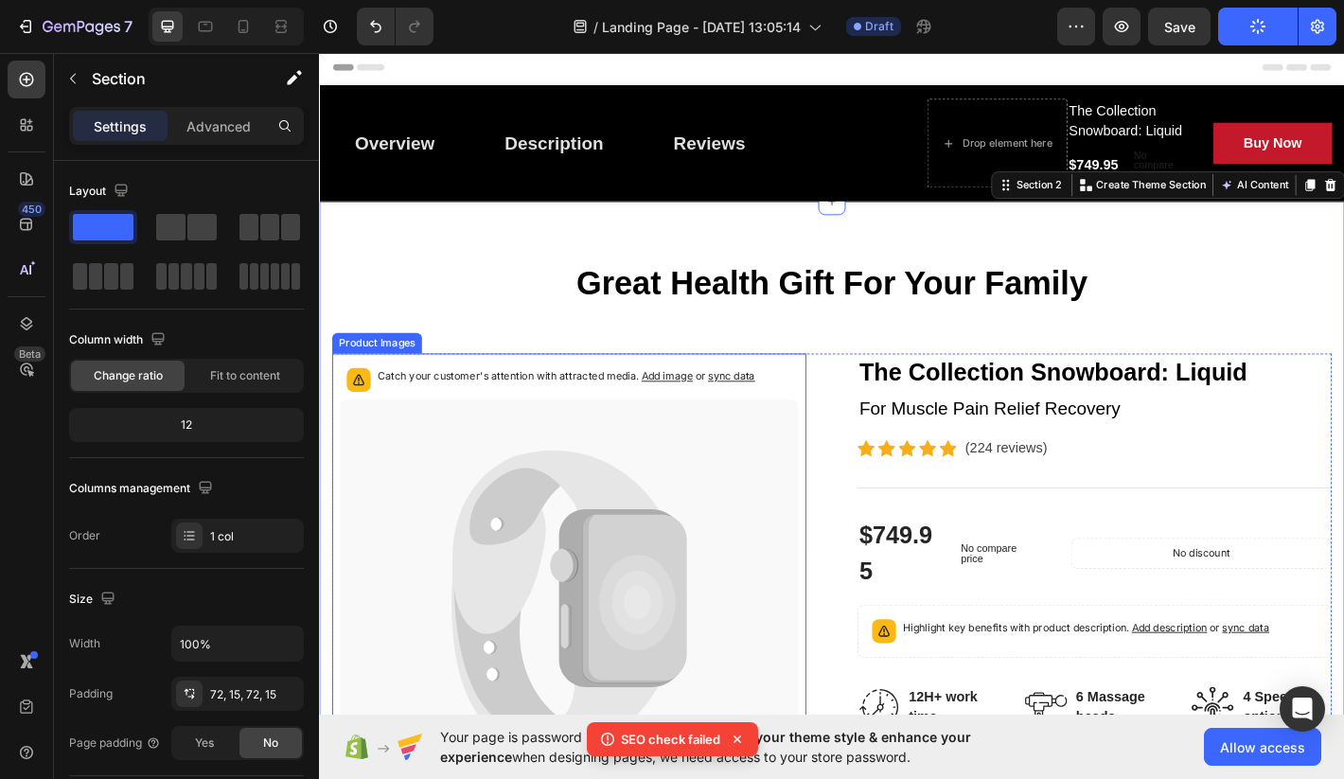
scroll to position [24, 0]
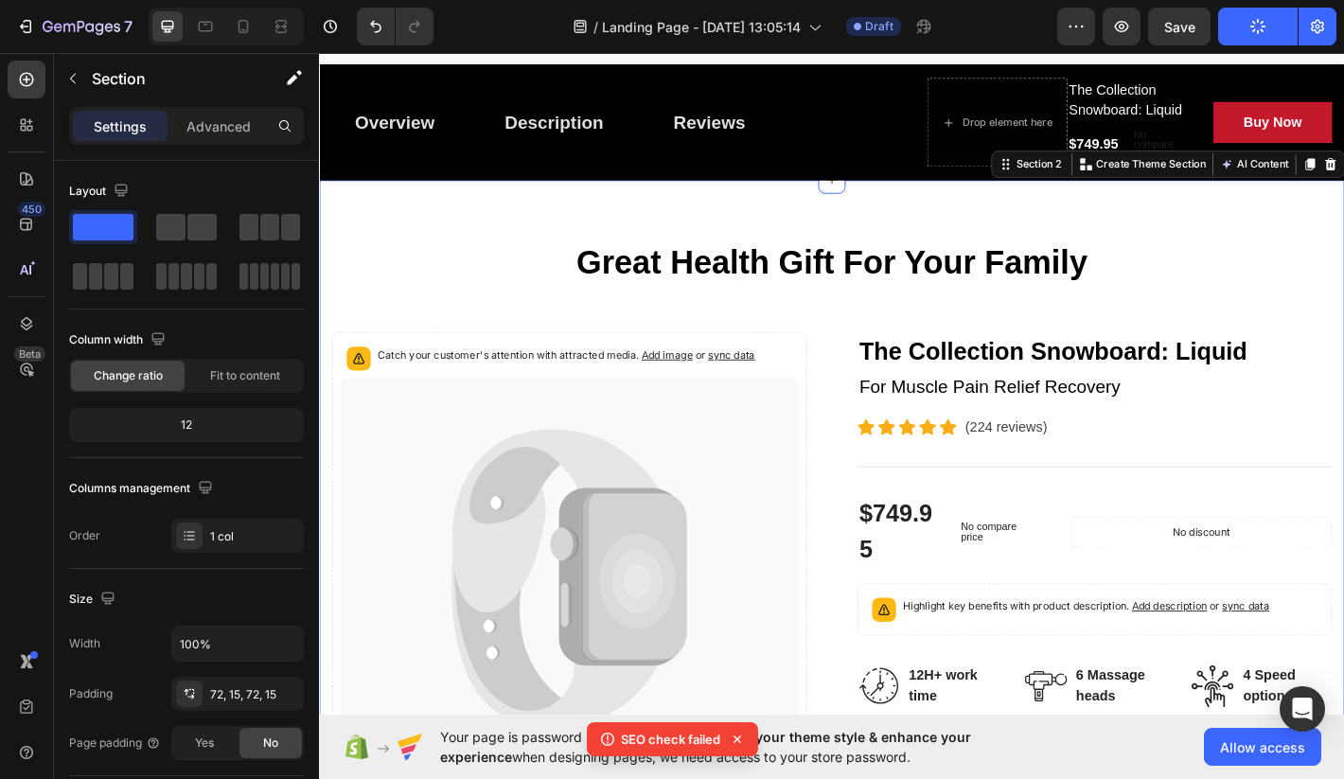
click at [731, 733] on icon at bounding box center [737, 739] width 19 height 19
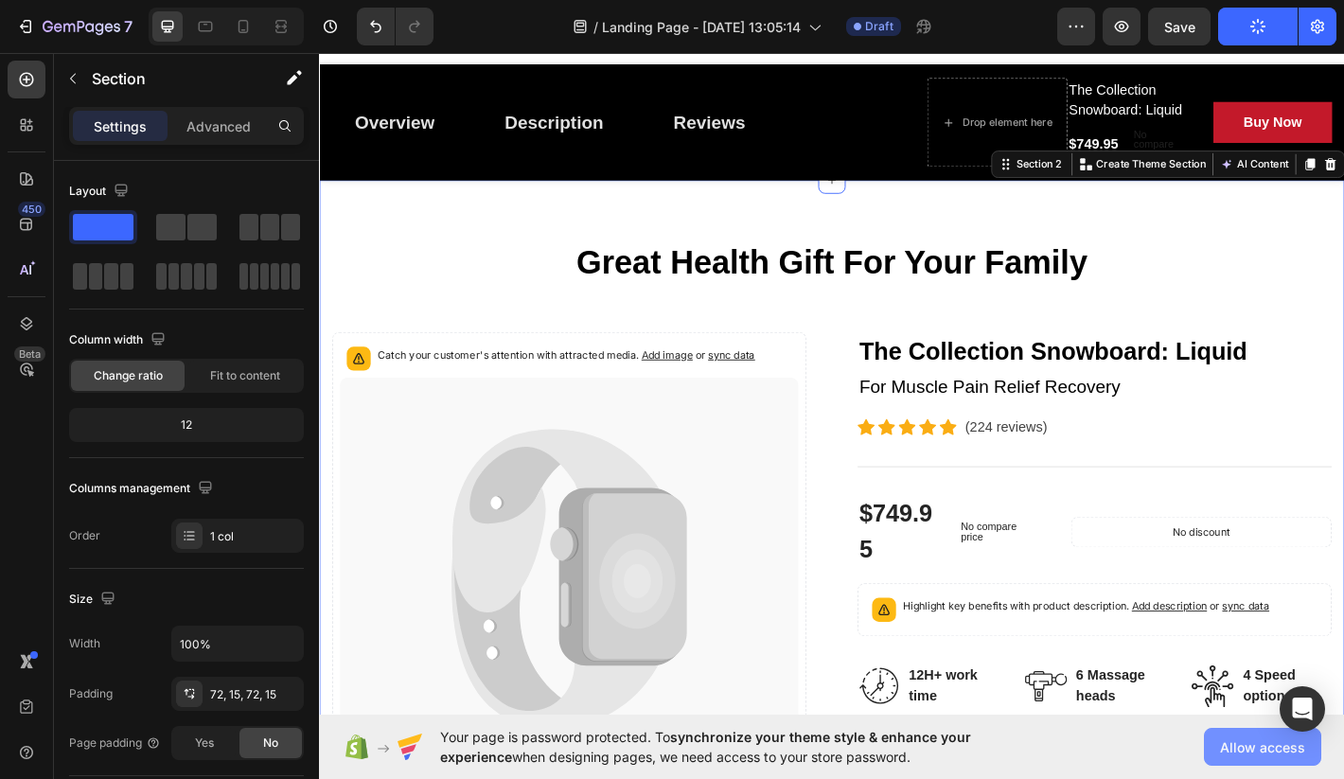
click at [1306, 754] on button "Allow access" at bounding box center [1262, 747] width 117 height 38
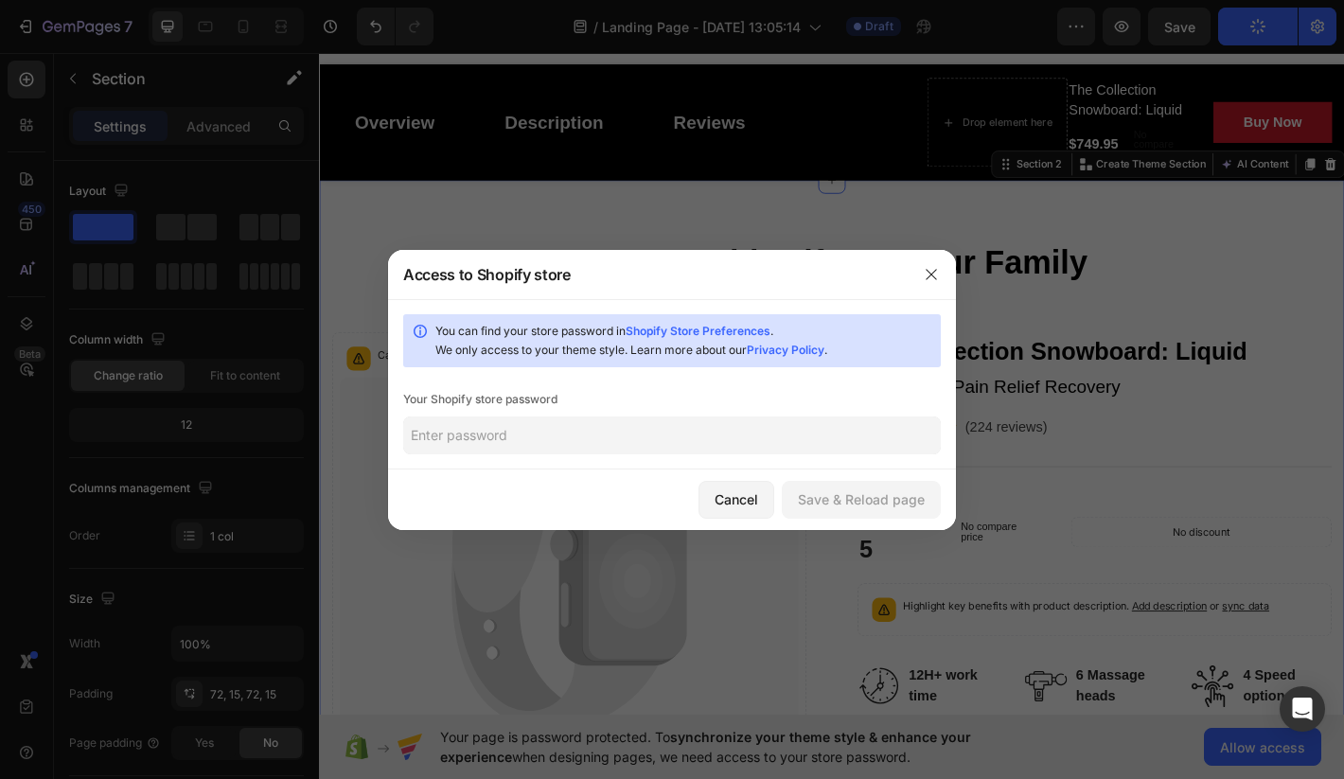
click at [692, 437] on input "text" at bounding box center [672, 436] width 538 height 38
click at [686, 413] on div "You can find your store password in Shopify Store Preferences . We only access …" at bounding box center [672, 384] width 568 height 170
click at [672, 435] on input "text" at bounding box center [672, 436] width 538 height 38
paste input "hello-world"
type input "hello-world"
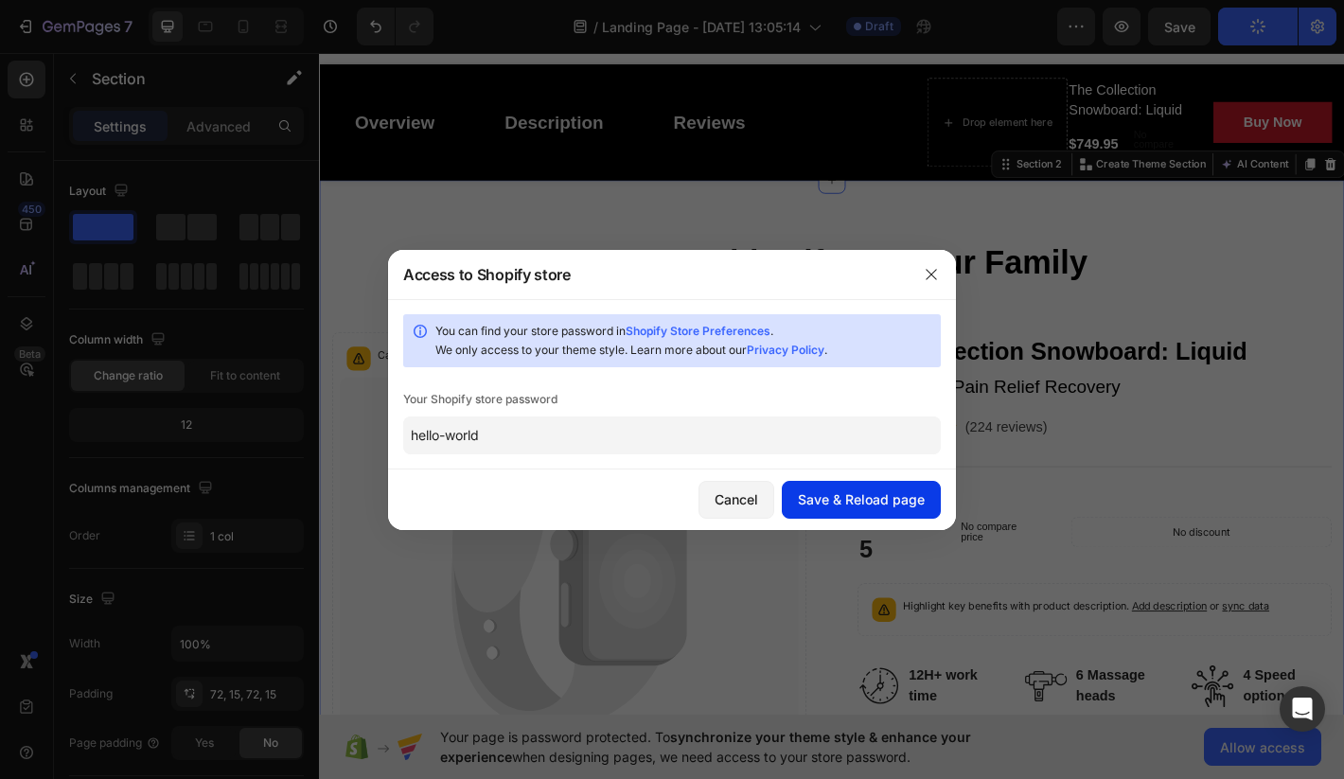
click at [838, 495] on div "Save & Reload page" at bounding box center [861, 500] width 127 height 20
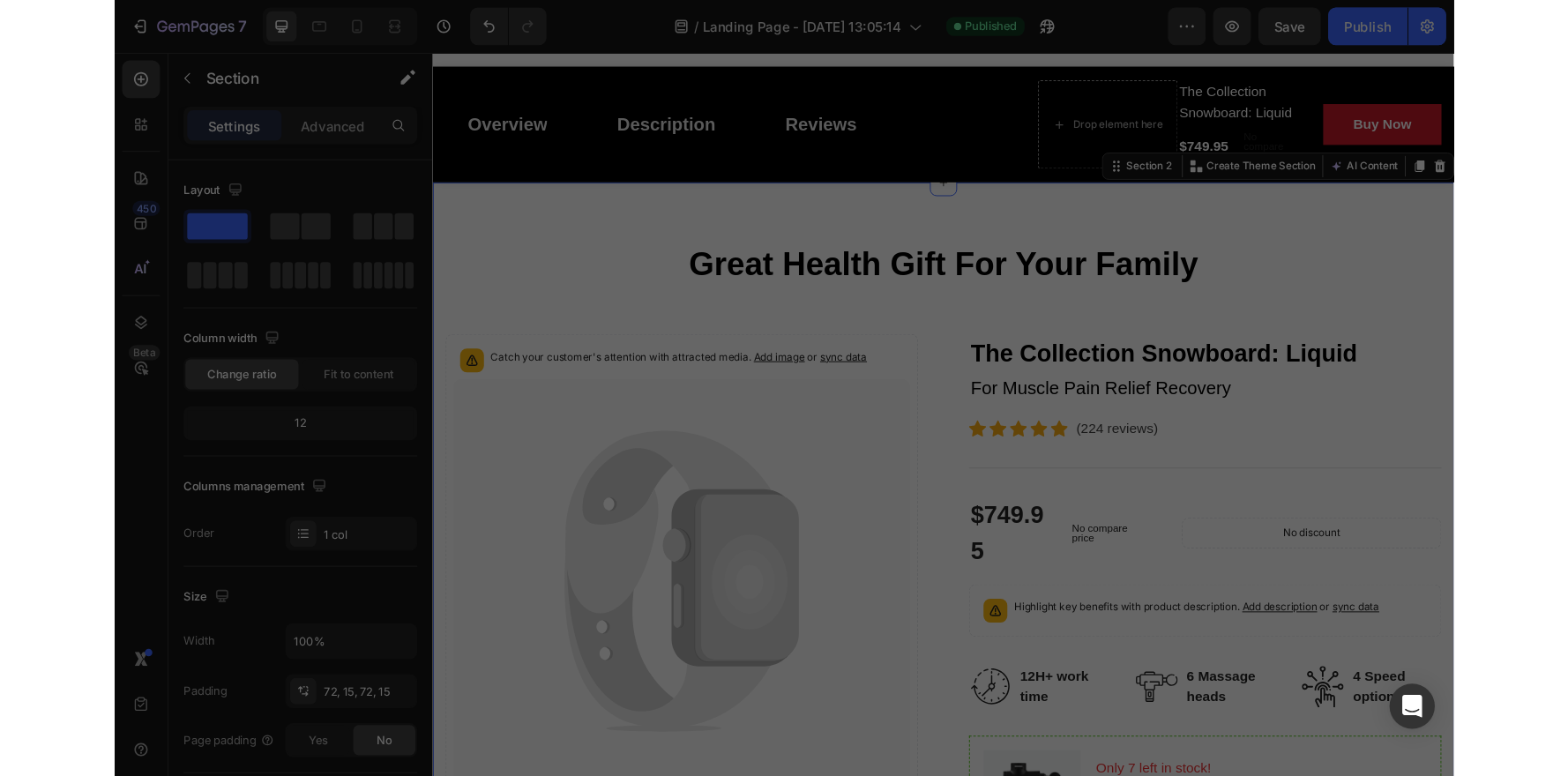
scroll to position [0, 0]
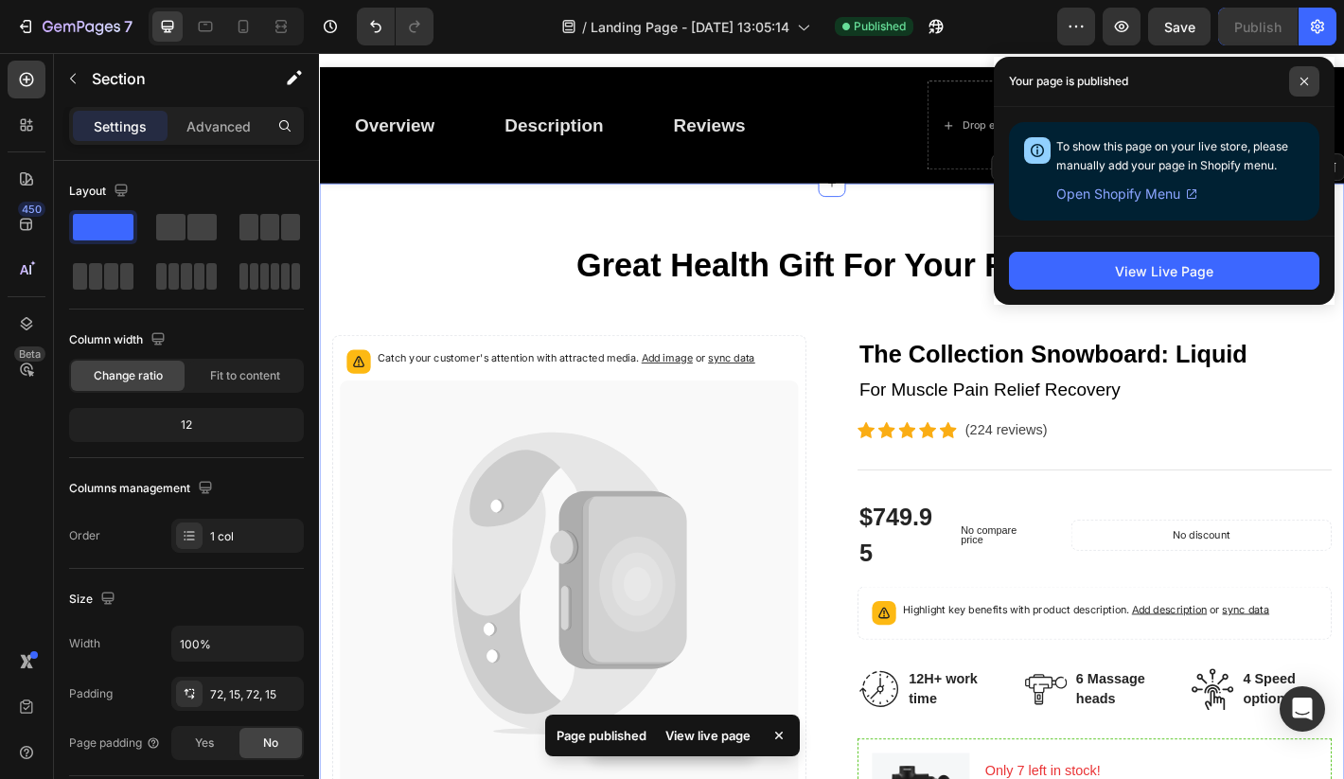
click at [1292, 82] on span at bounding box center [1305, 81] width 30 height 30
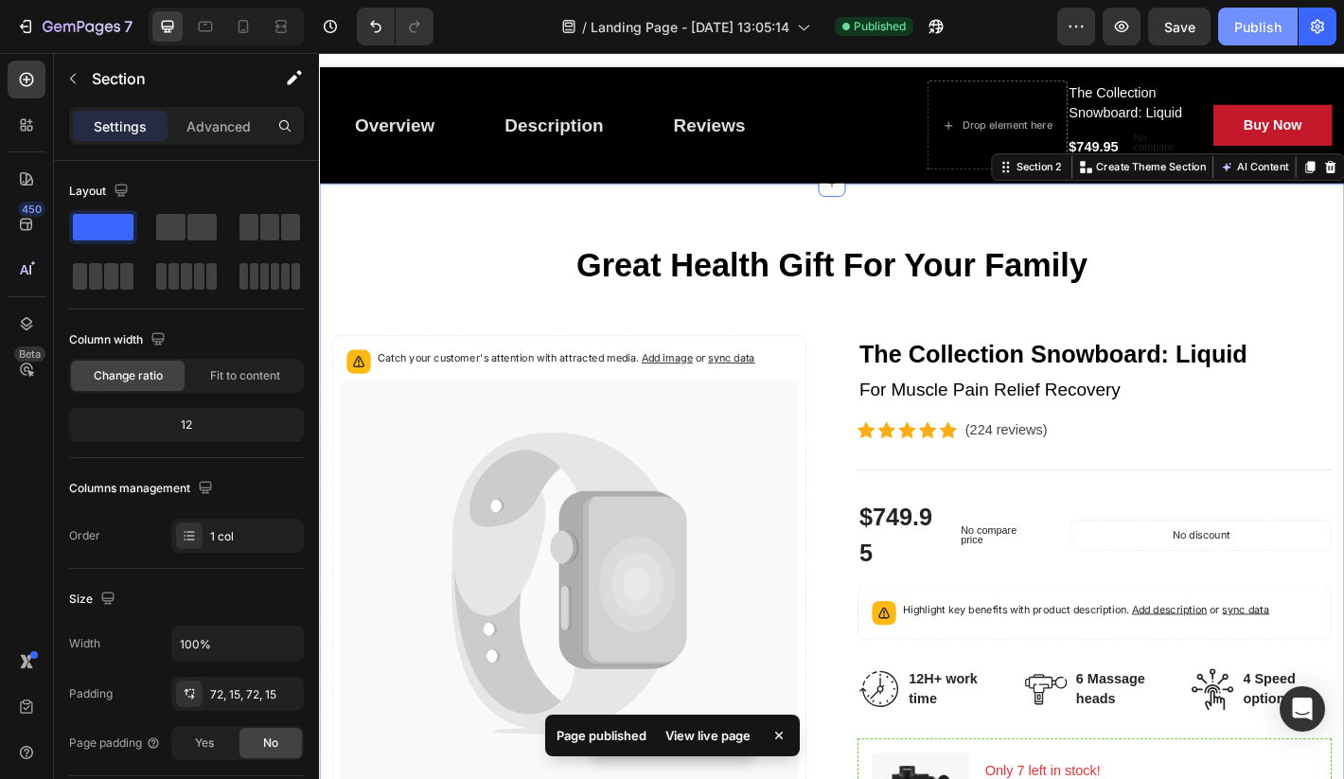
click at [1266, 30] on div "Publish" at bounding box center [1258, 27] width 47 height 20
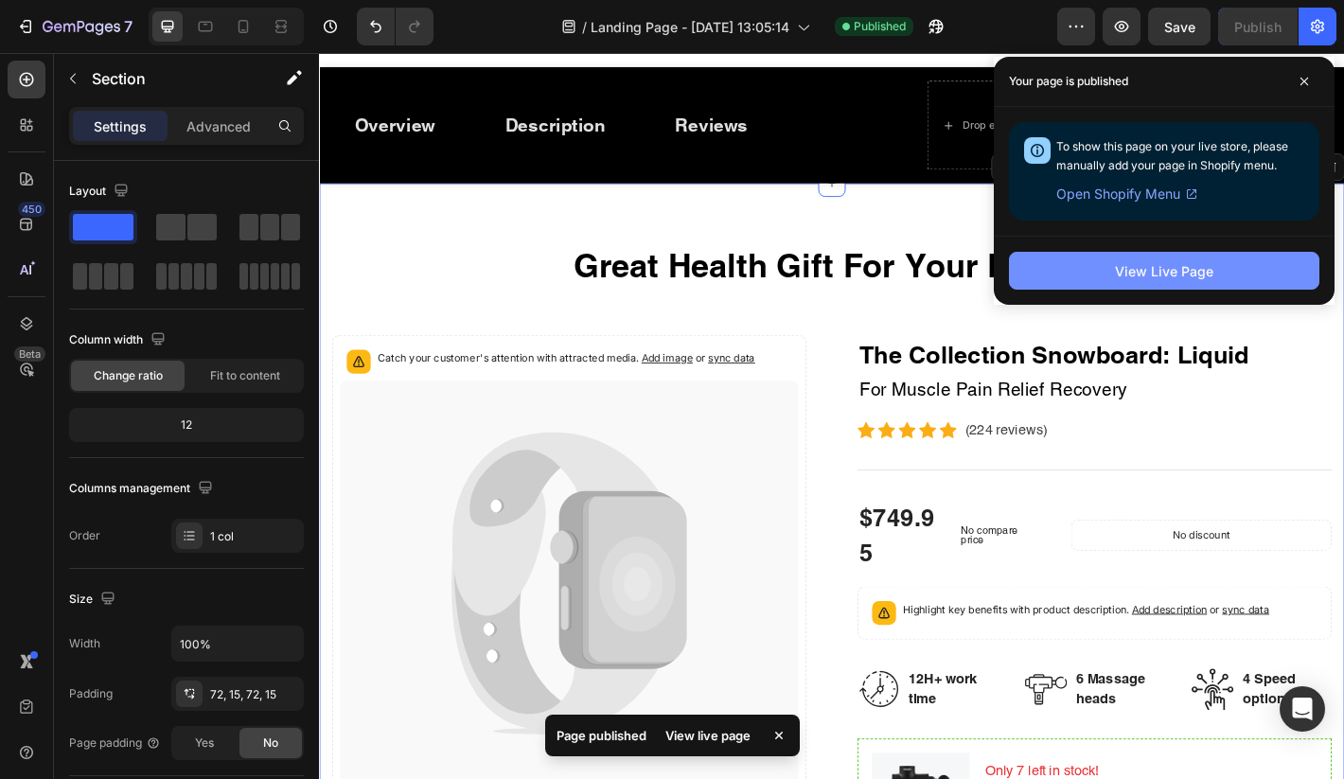
click at [1200, 266] on div "View Live Page" at bounding box center [1164, 271] width 98 height 20
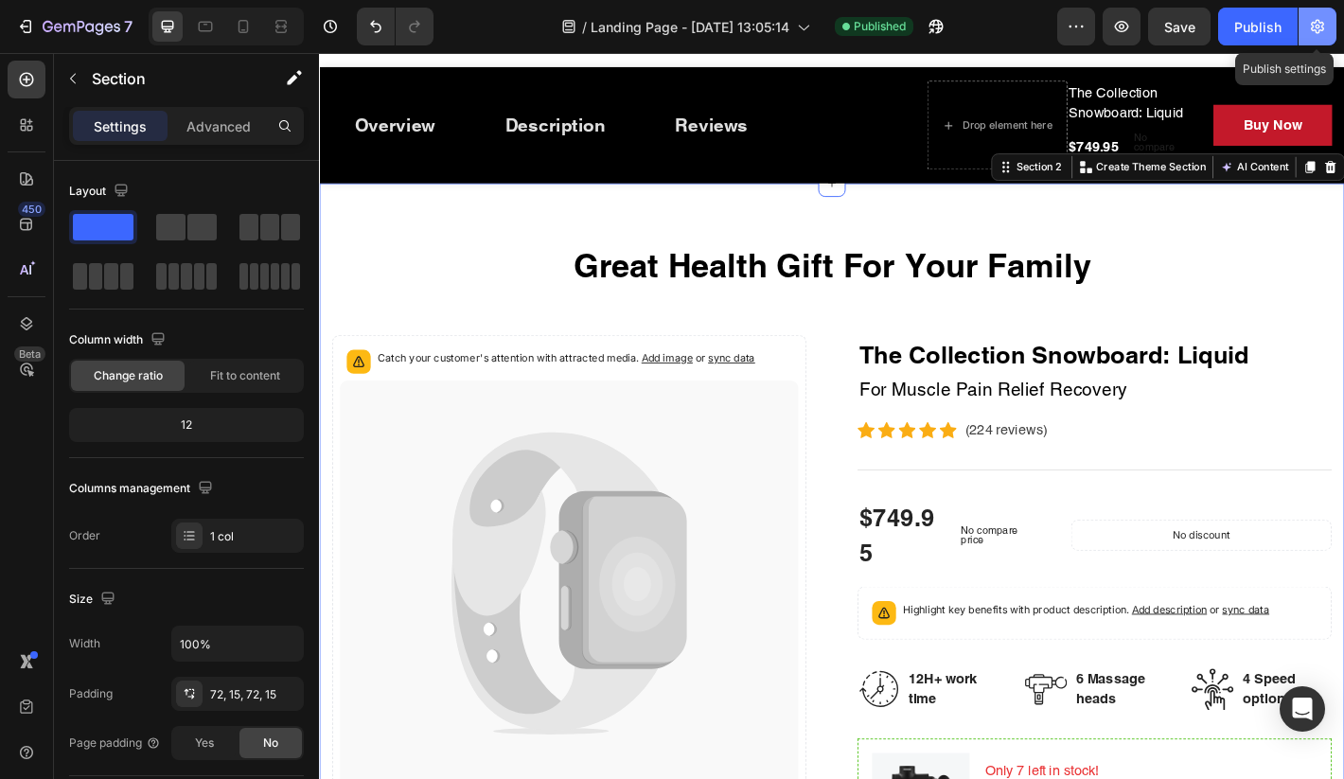
click at [1319, 39] on button "button" at bounding box center [1318, 27] width 38 height 38
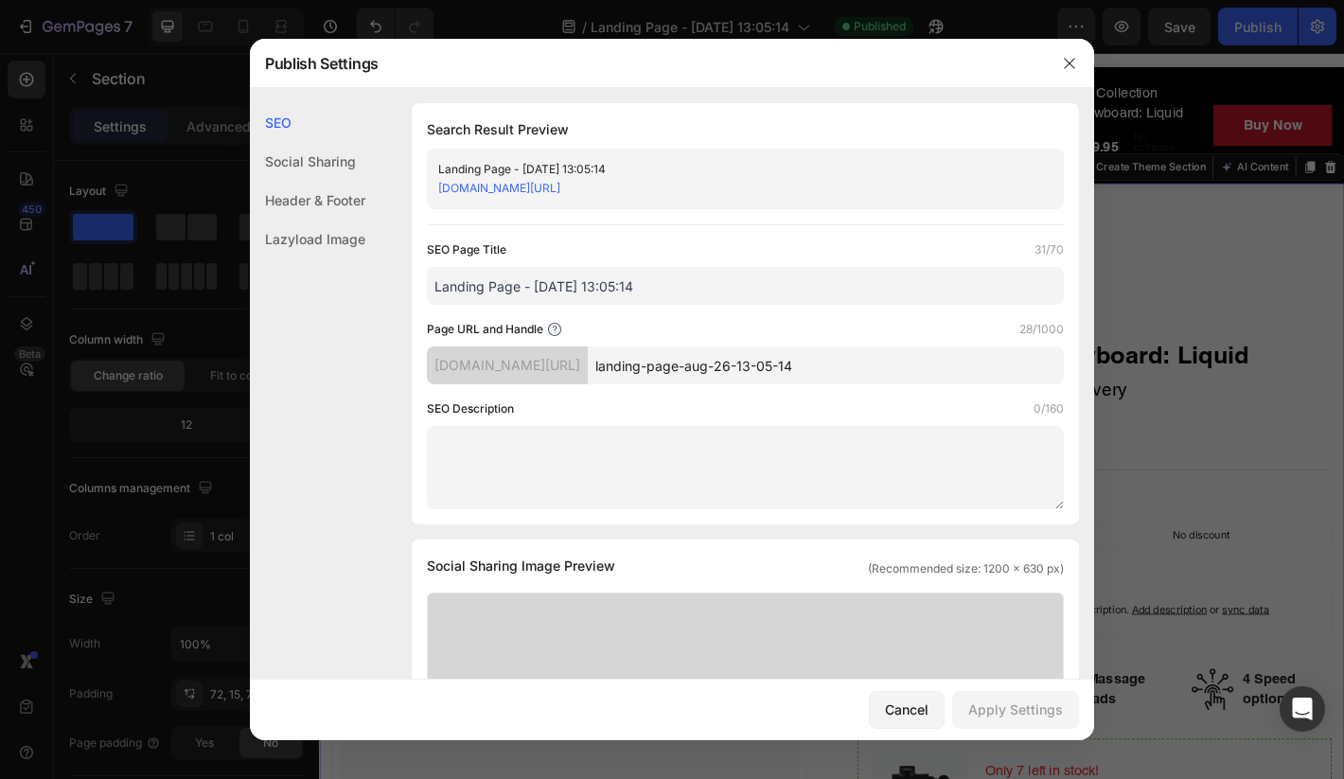
click at [561, 189] on link "[DOMAIN_NAME][URL]" at bounding box center [499, 188] width 122 height 14
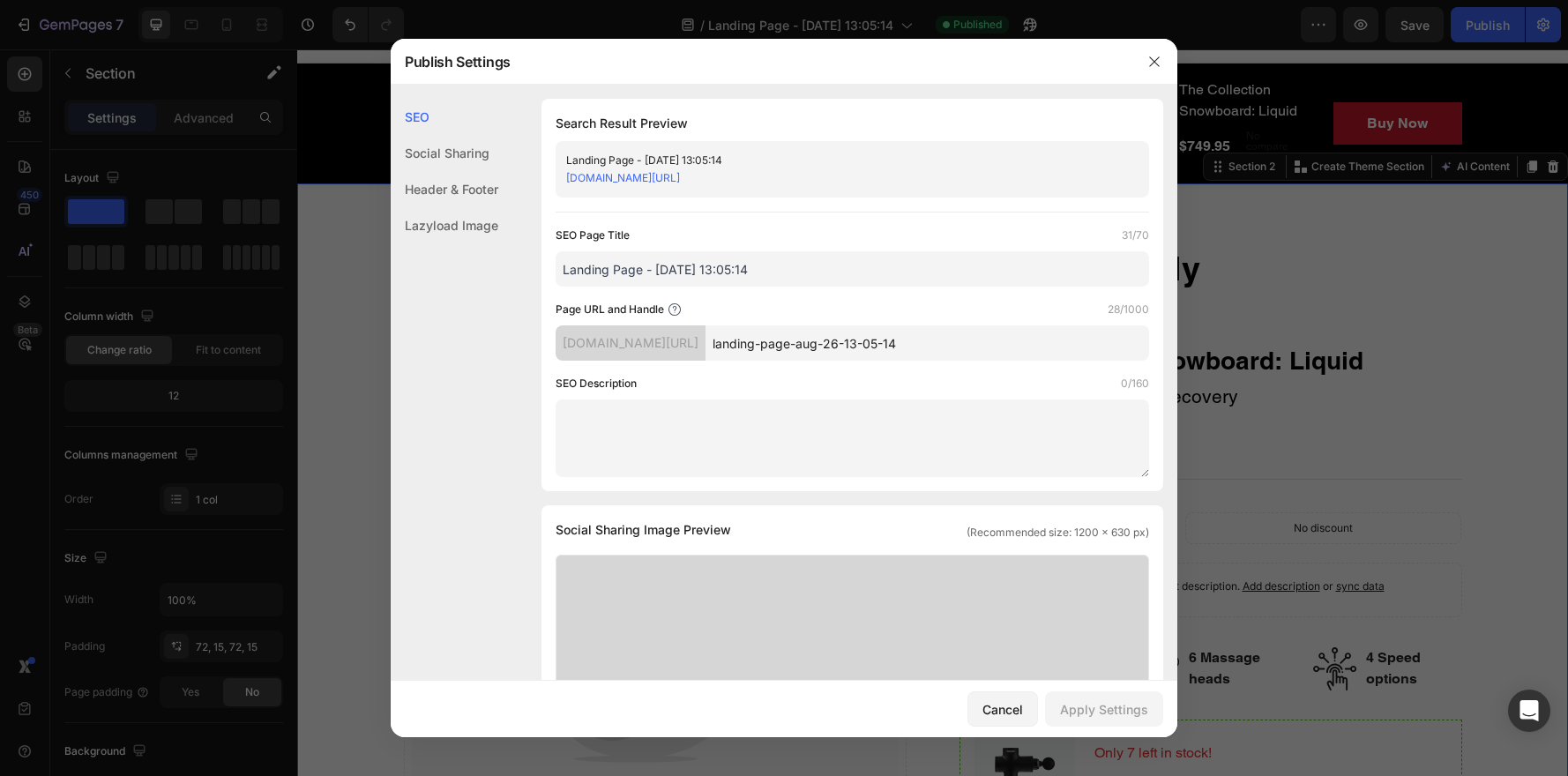
click at [360, 336] on div at bounding box center [784, 388] width 1568 height 776
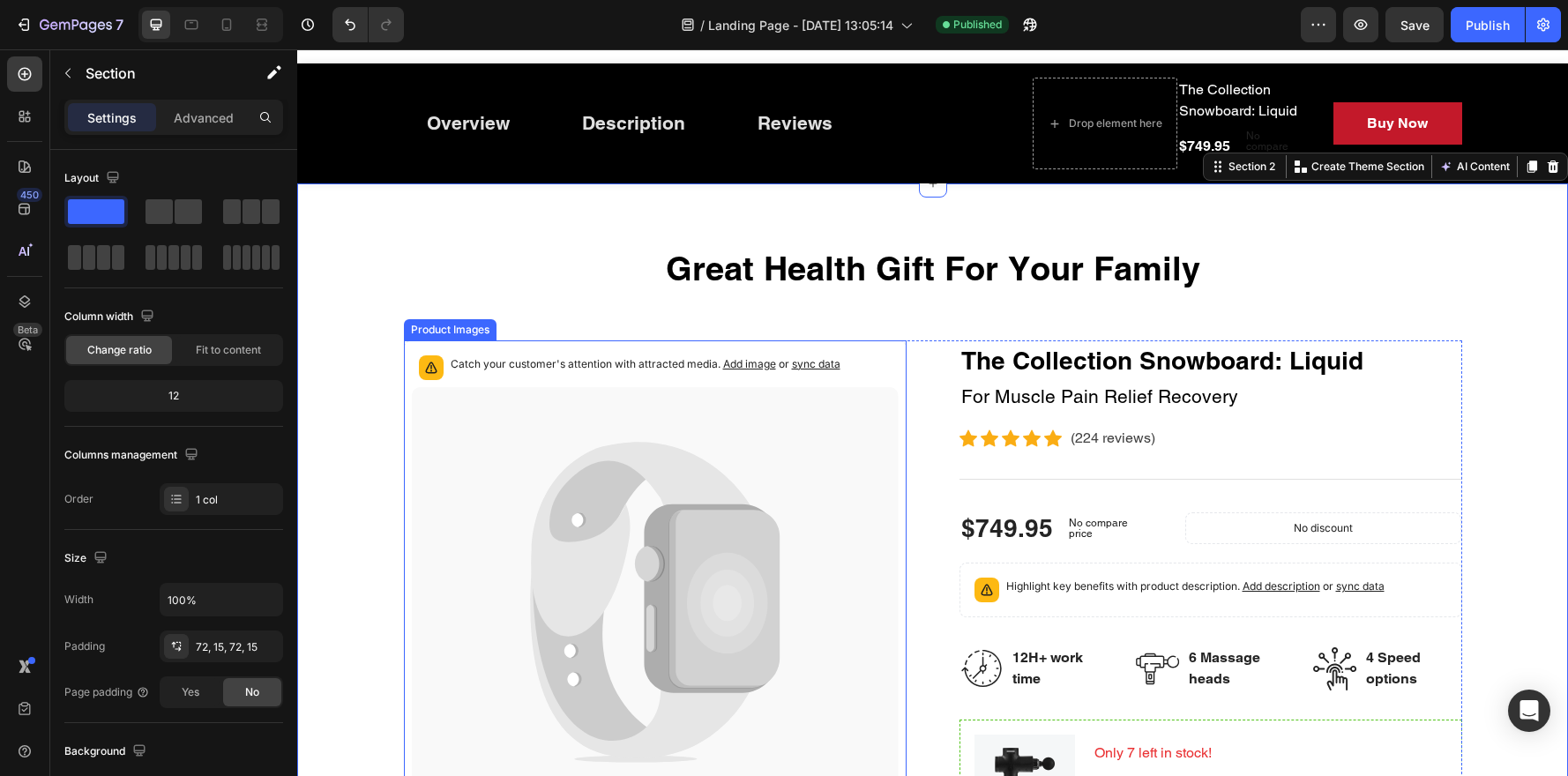
scroll to position [192, 0]
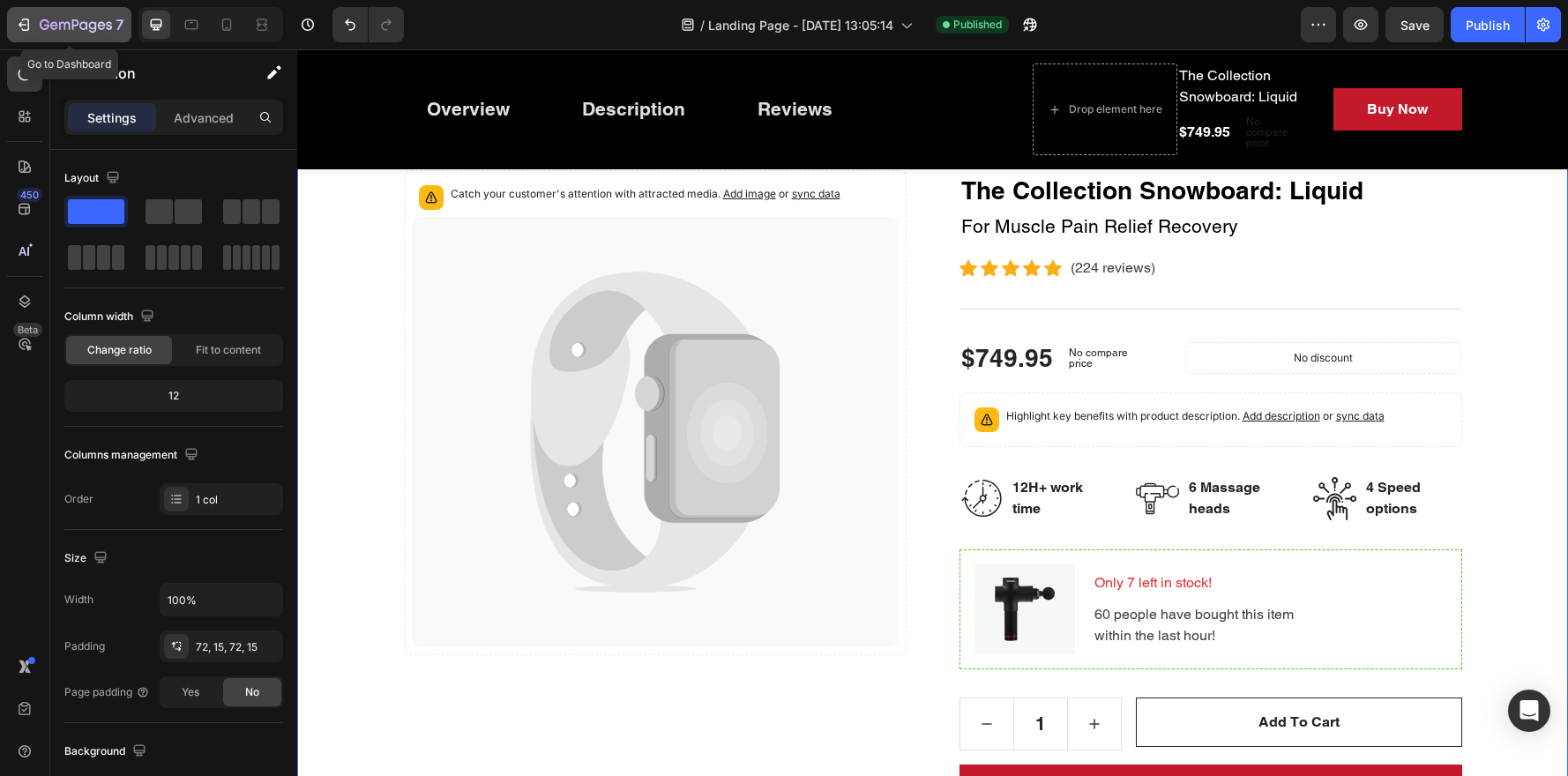
click at [21, 16] on icon "button" at bounding box center [23, 24] width 18 height 18
